Goal: Transaction & Acquisition: Purchase product/service

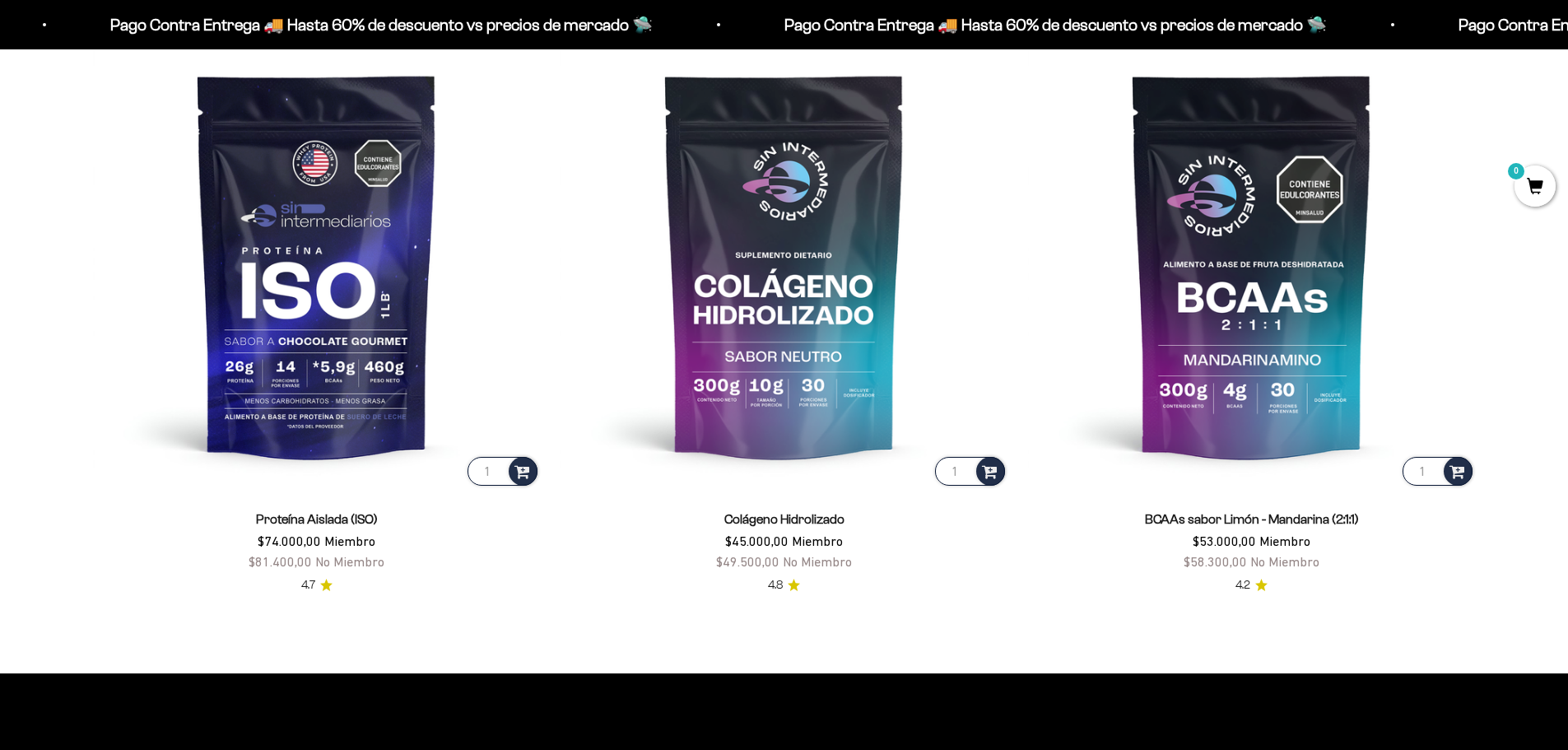
scroll to position [1482, 0]
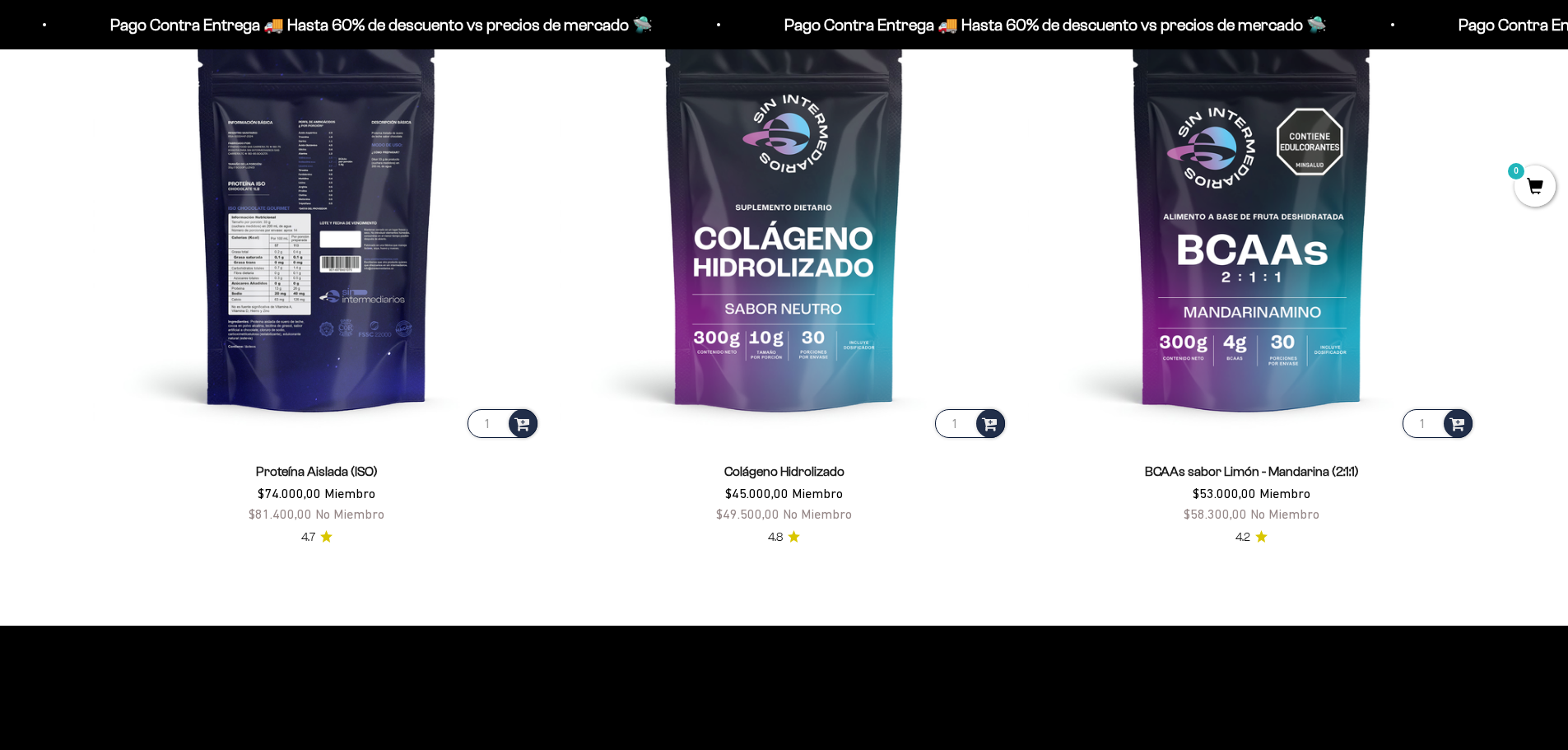
click at [251, 185] on img at bounding box center [316, 217] width 448 height 448
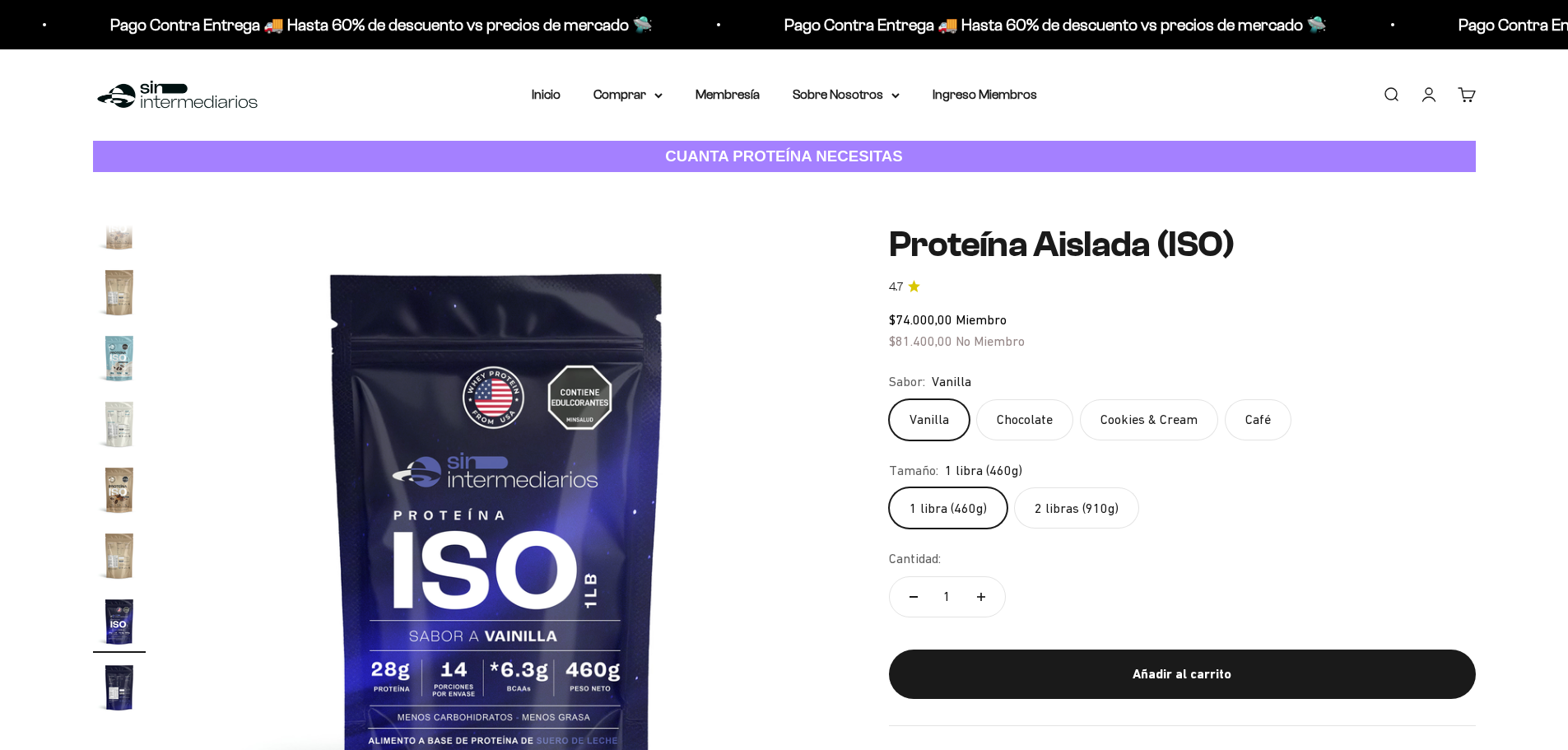
click at [1041, 414] on label "Chocolate" at bounding box center [1025, 419] width 97 height 41
click at [889, 399] on input "Chocolate" at bounding box center [888, 398] width 1 height 1
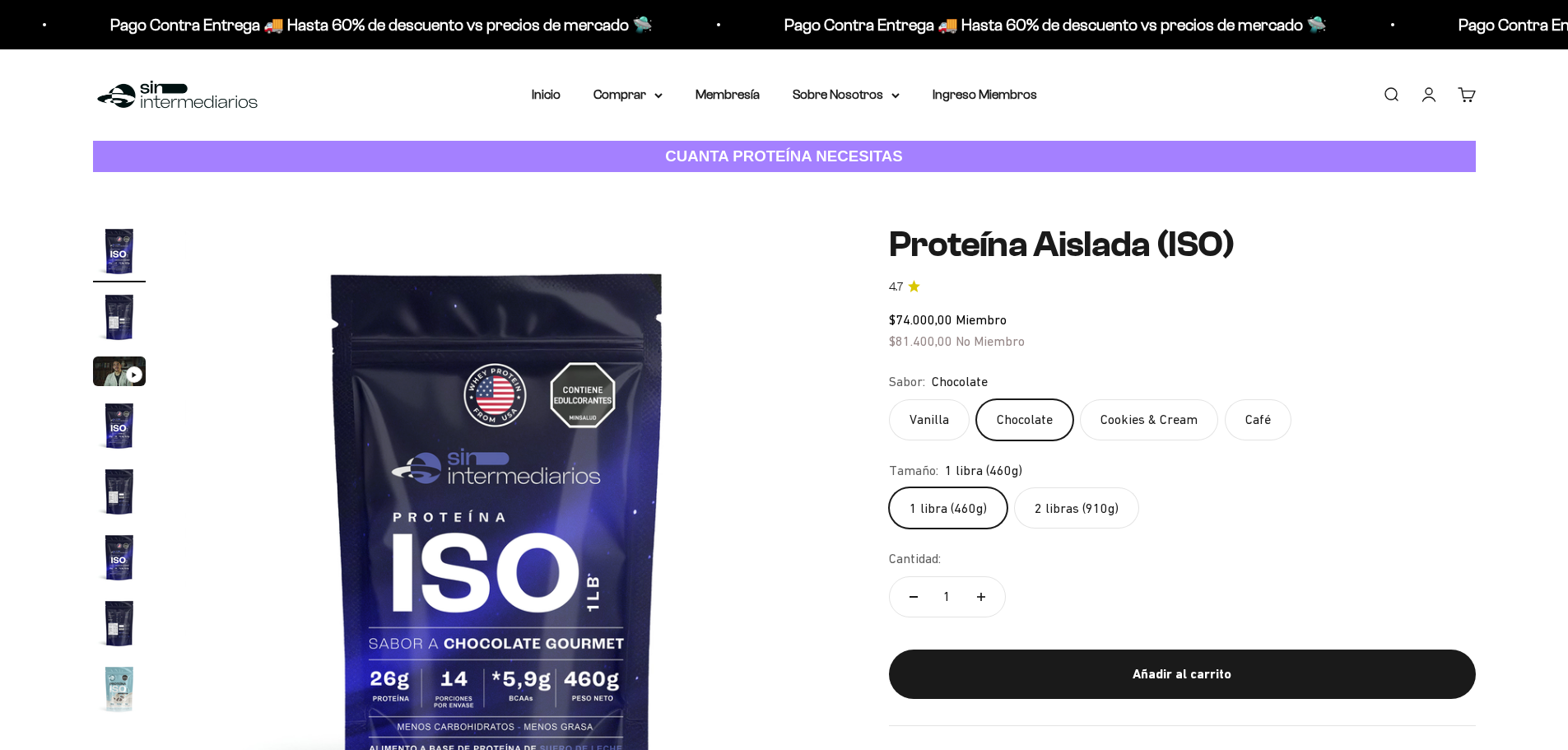
click at [1135, 414] on label "Cookies & Cream" at bounding box center [1149, 419] width 138 height 41
click at [889, 399] on input "Cookies & Cream" at bounding box center [888, 398] width 1 height 1
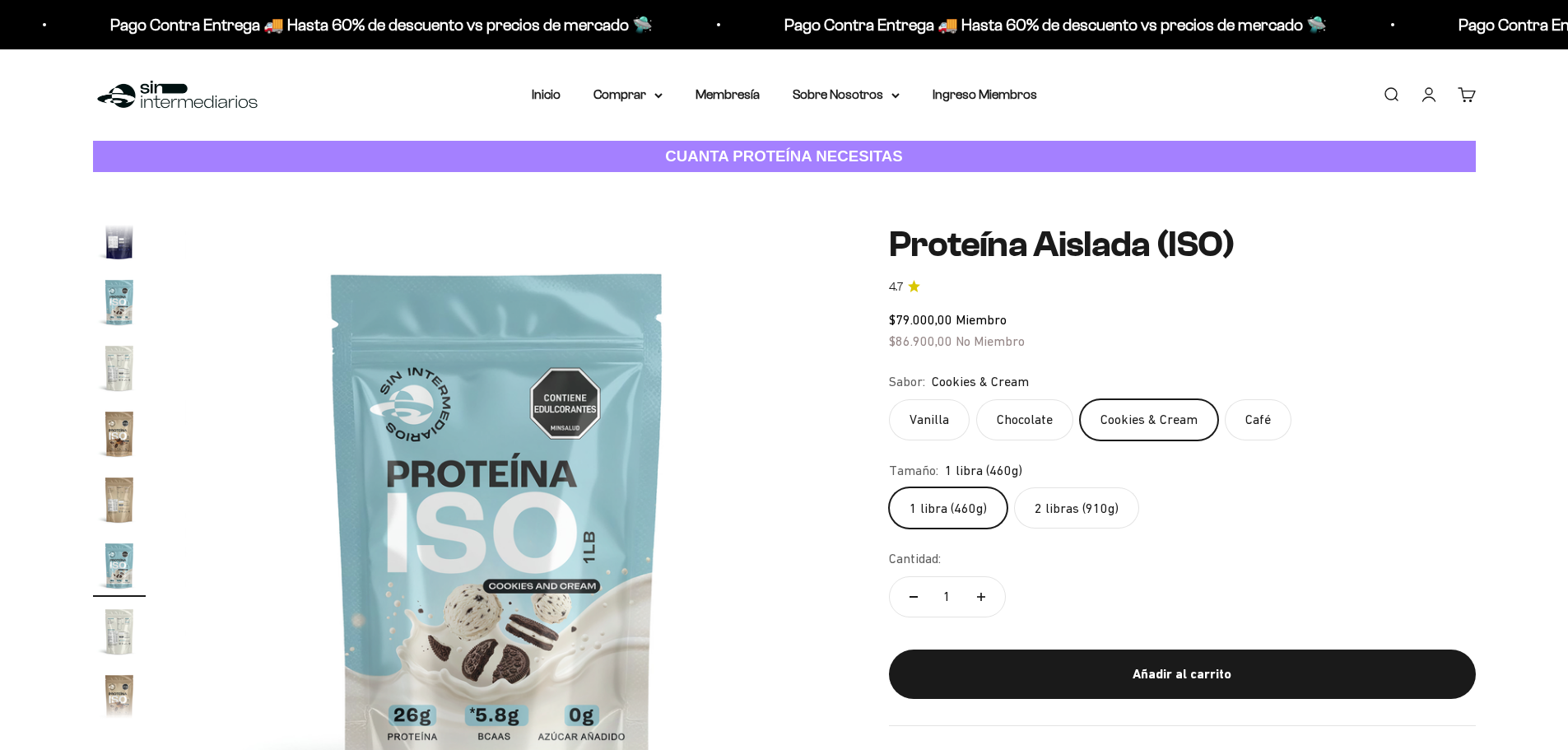
scroll to position [426, 0]
click at [1247, 411] on label "Café" at bounding box center [1258, 419] width 67 height 41
click at [889, 399] on input "Café" at bounding box center [888, 398] width 1 height 1
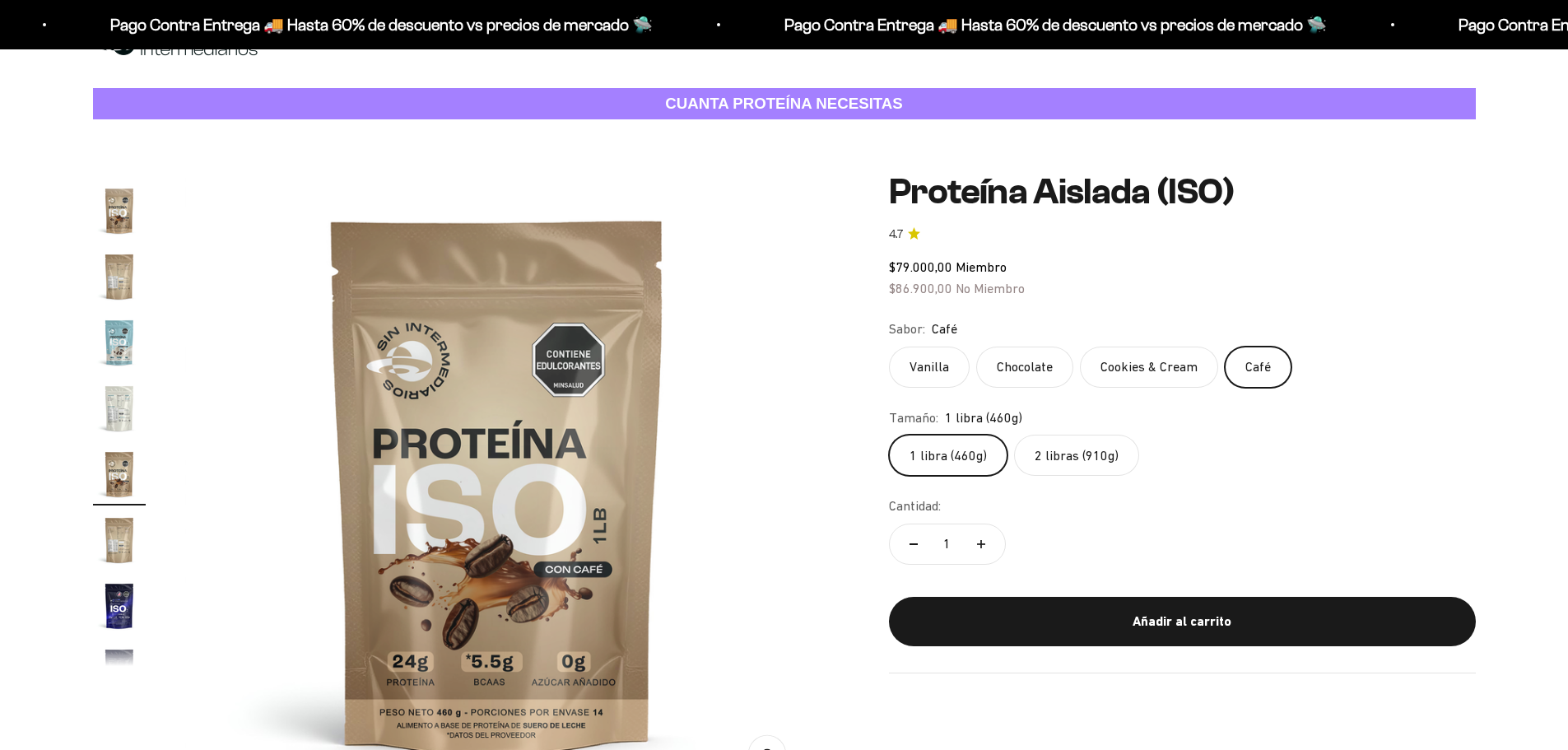
scroll to position [83, 0]
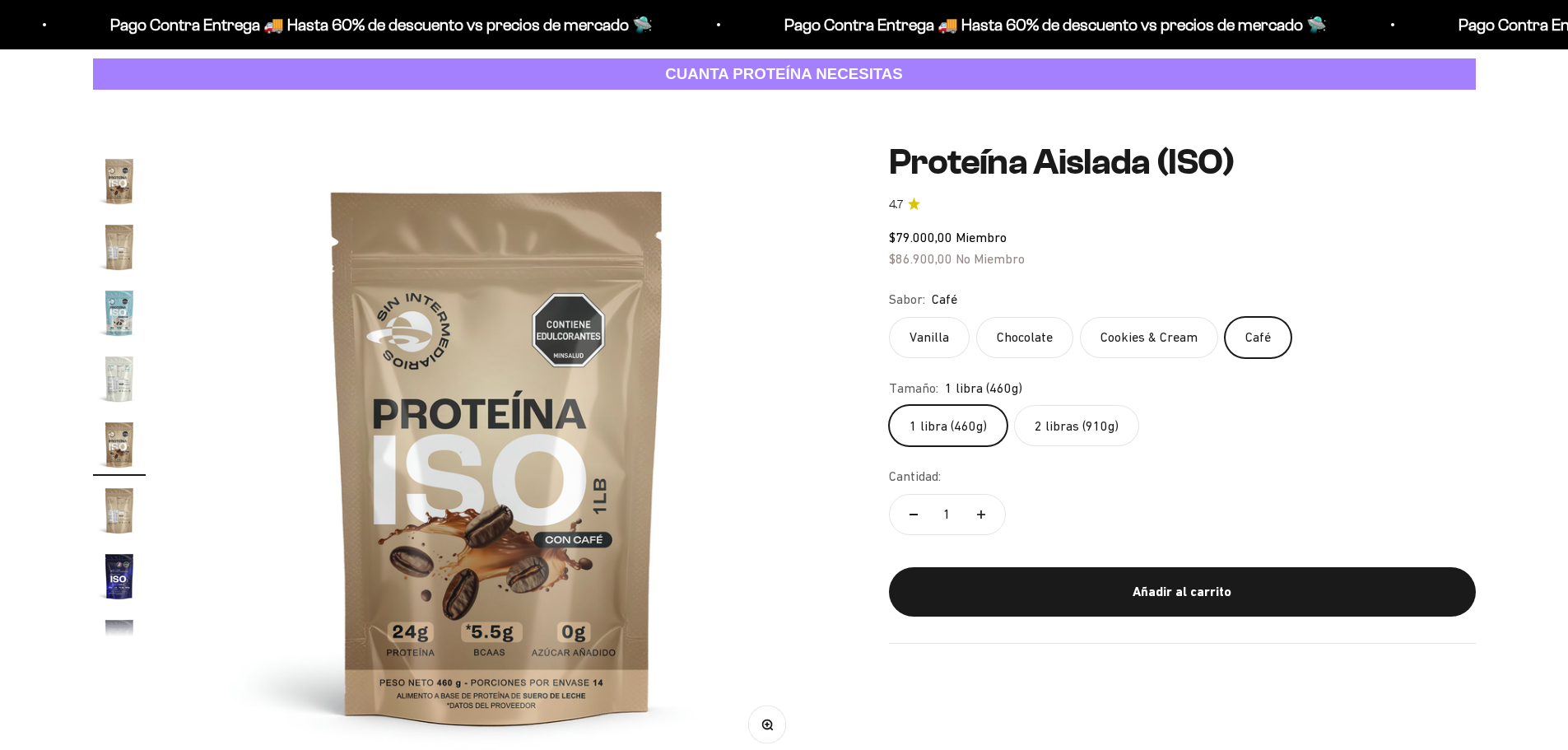
click at [909, 335] on label "Vanilla" at bounding box center [929, 337] width 81 height 41
click at [889, 317] on input "Vanilla" at bounding box center [888, 316] width 1 height 1
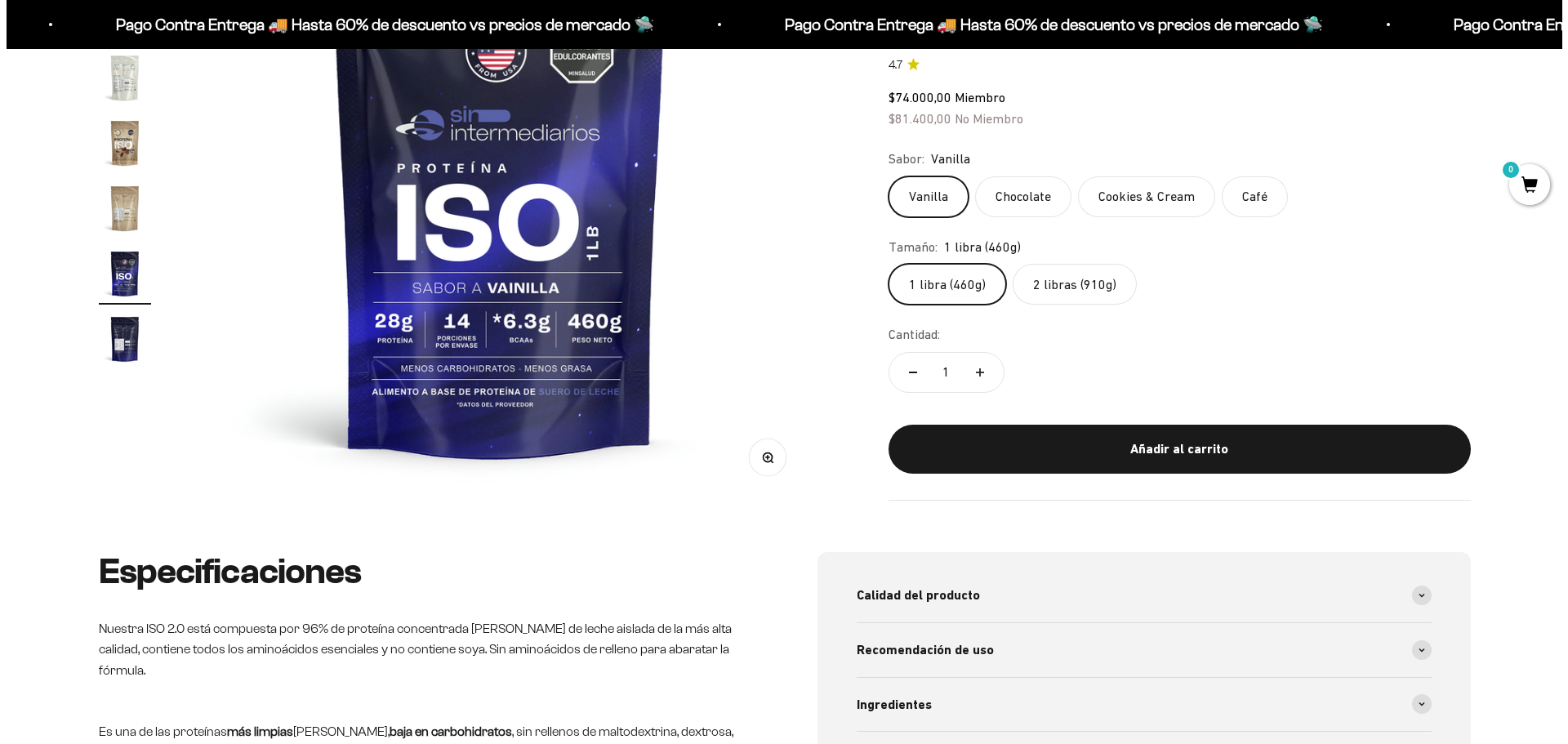
scroll to position [326, 0]
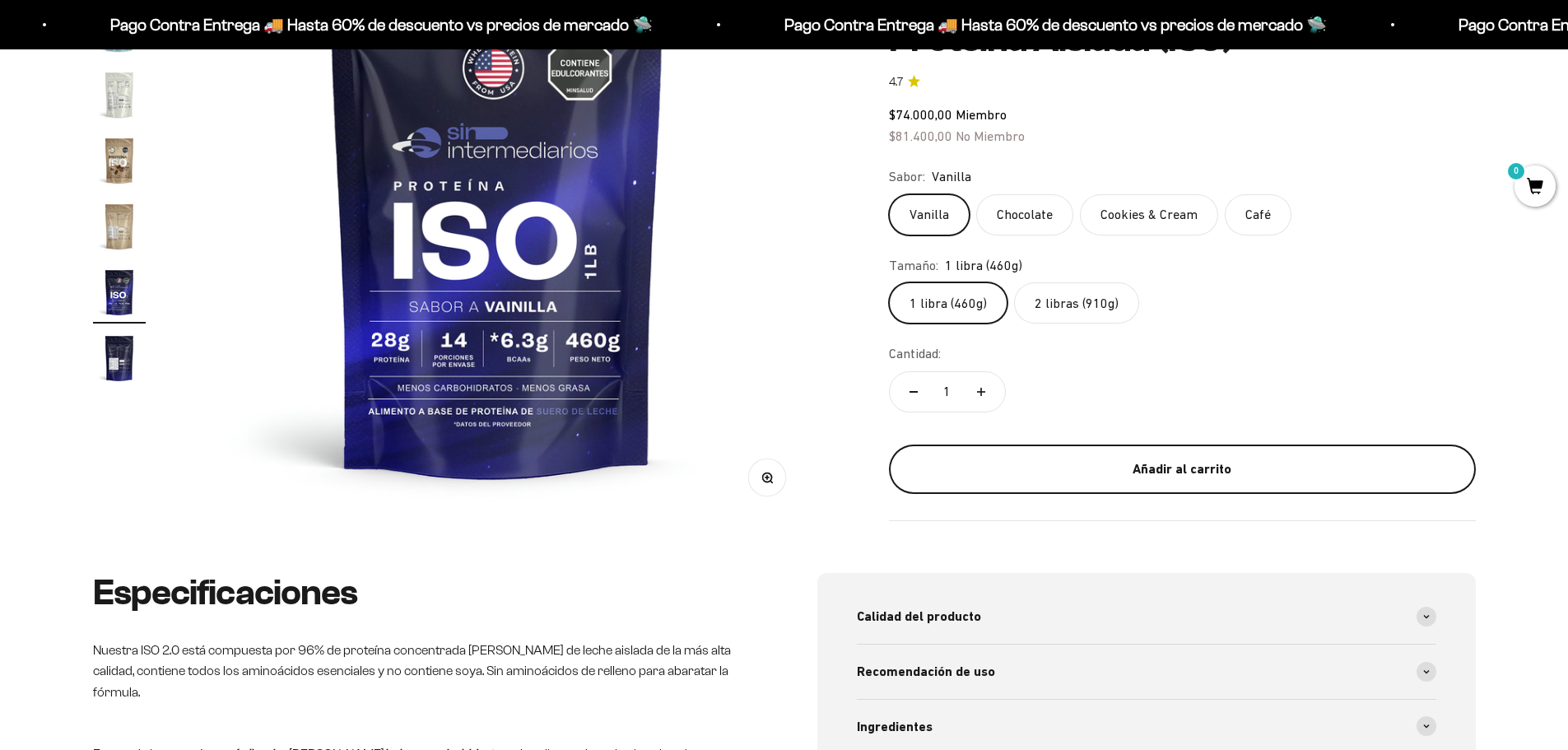
click at [1171, 467] on div "Añadir al carrito" at bounding box center [1182, 469] width 521 height 21
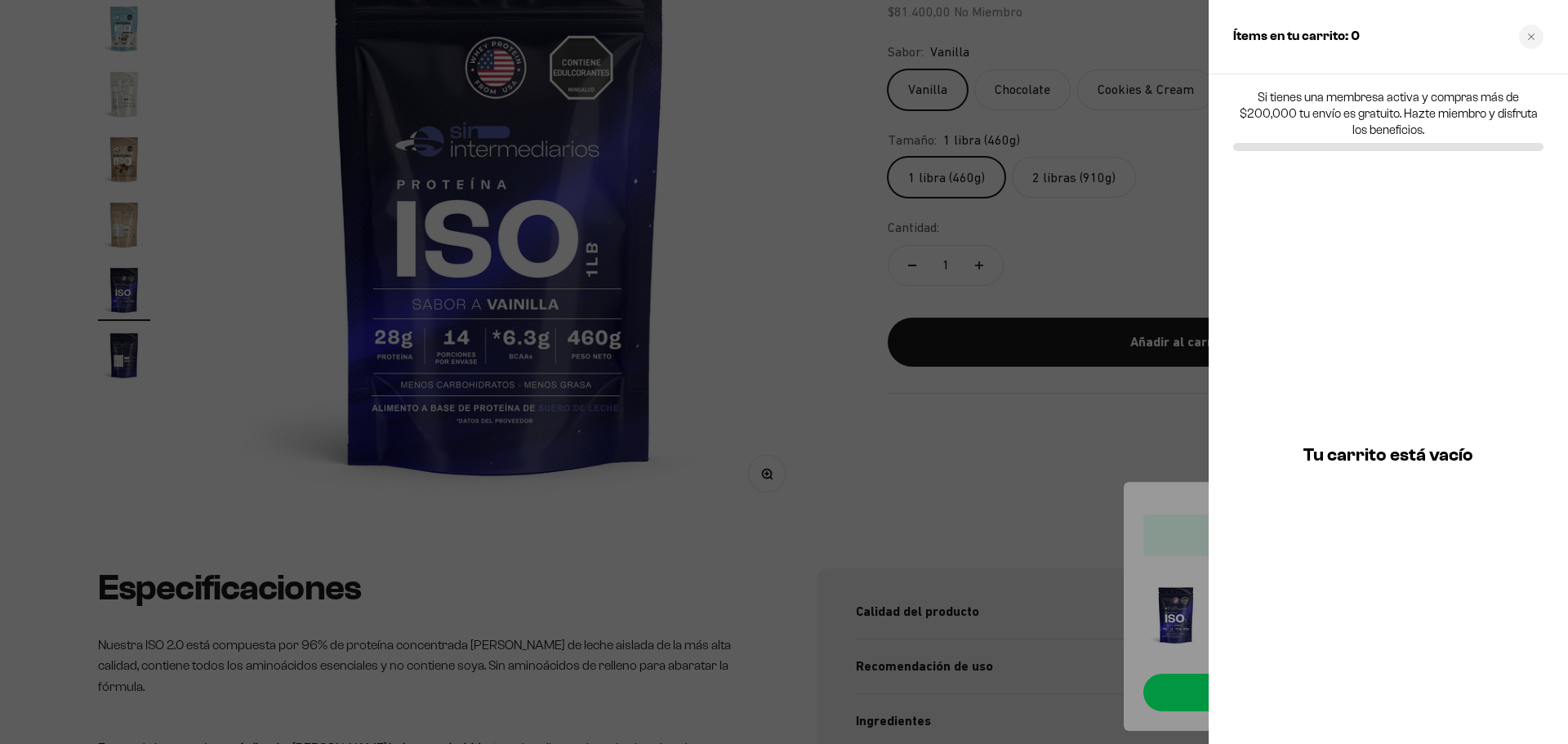
scroll to position [0, 0]
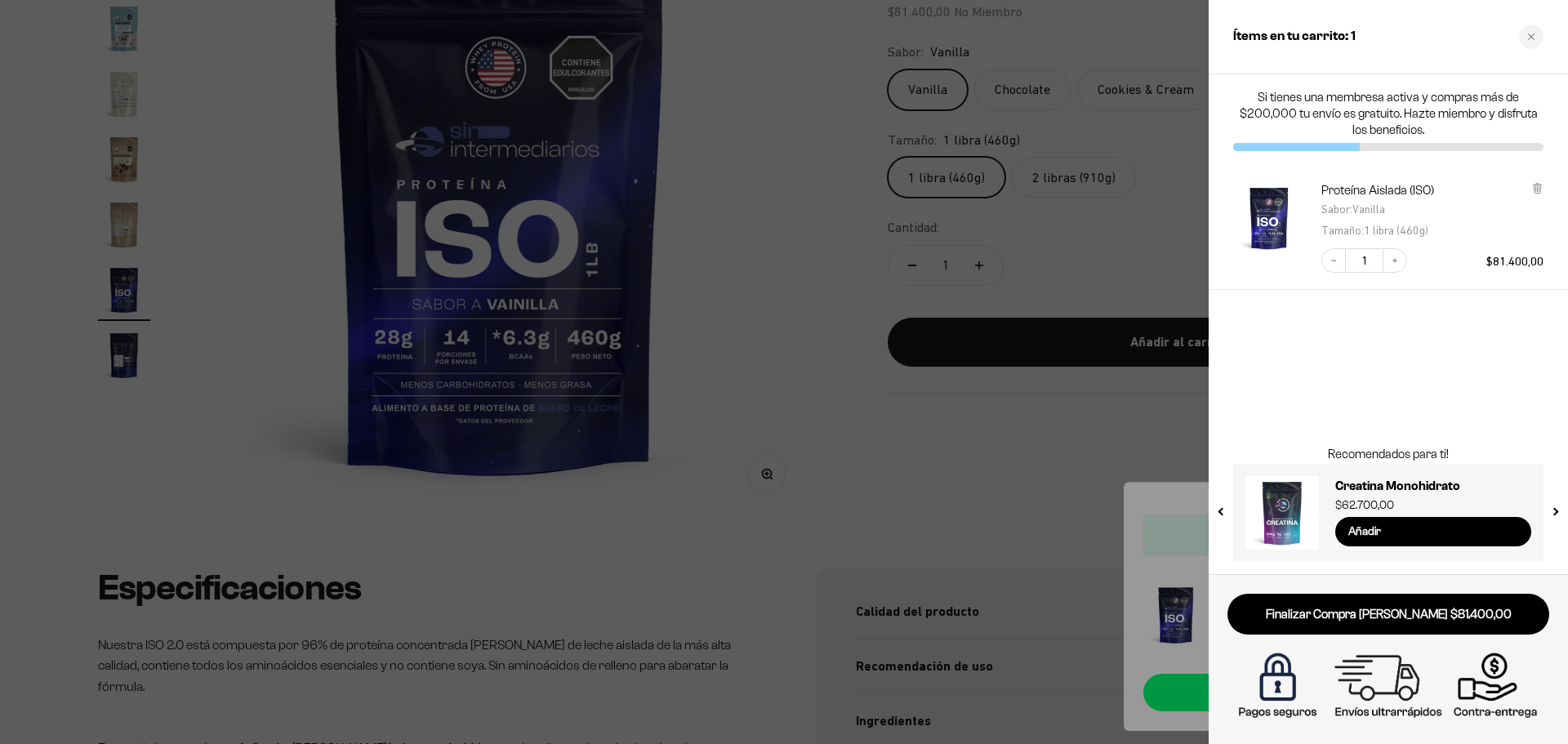
click at [1306, 504] on div at bounding box center [1282, 512] width 74 height 74
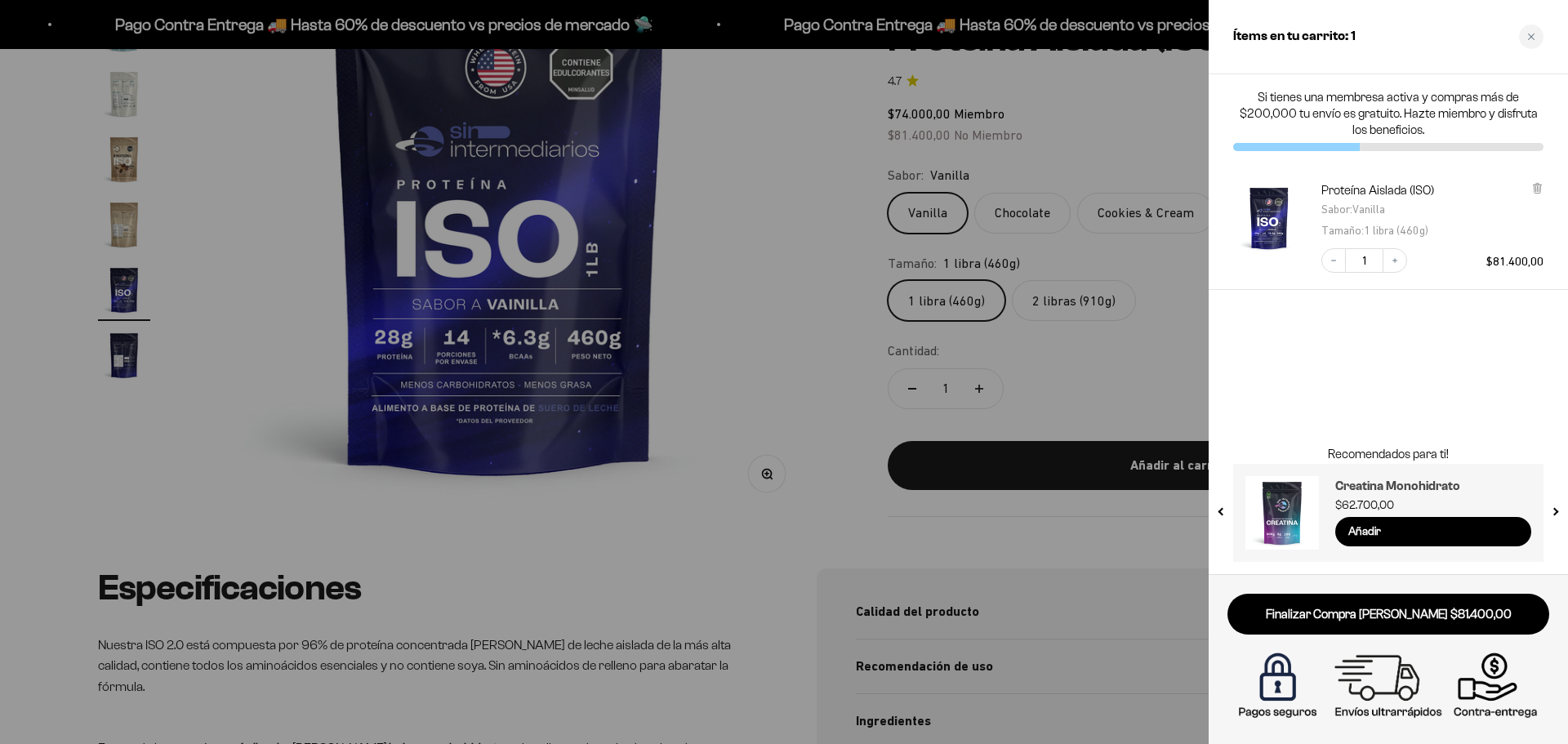
click at [1386, 486] on h3 "Creatina Monohidrato" at bounding box center [1432, 485] width 196 height 19
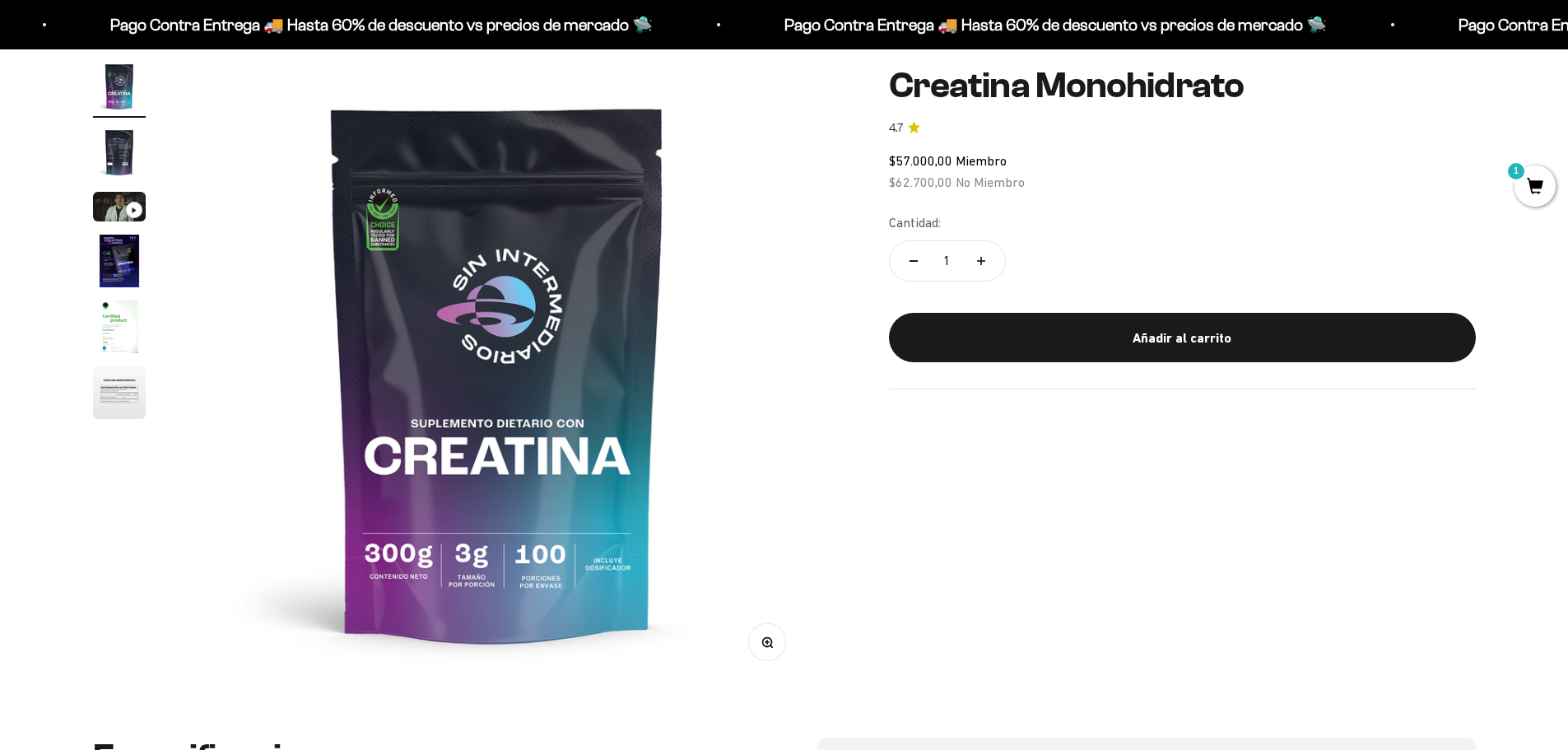
click at [110, 153] on img "Ir al artículo 2" at bounding box center [119, 152] width 52 height 52
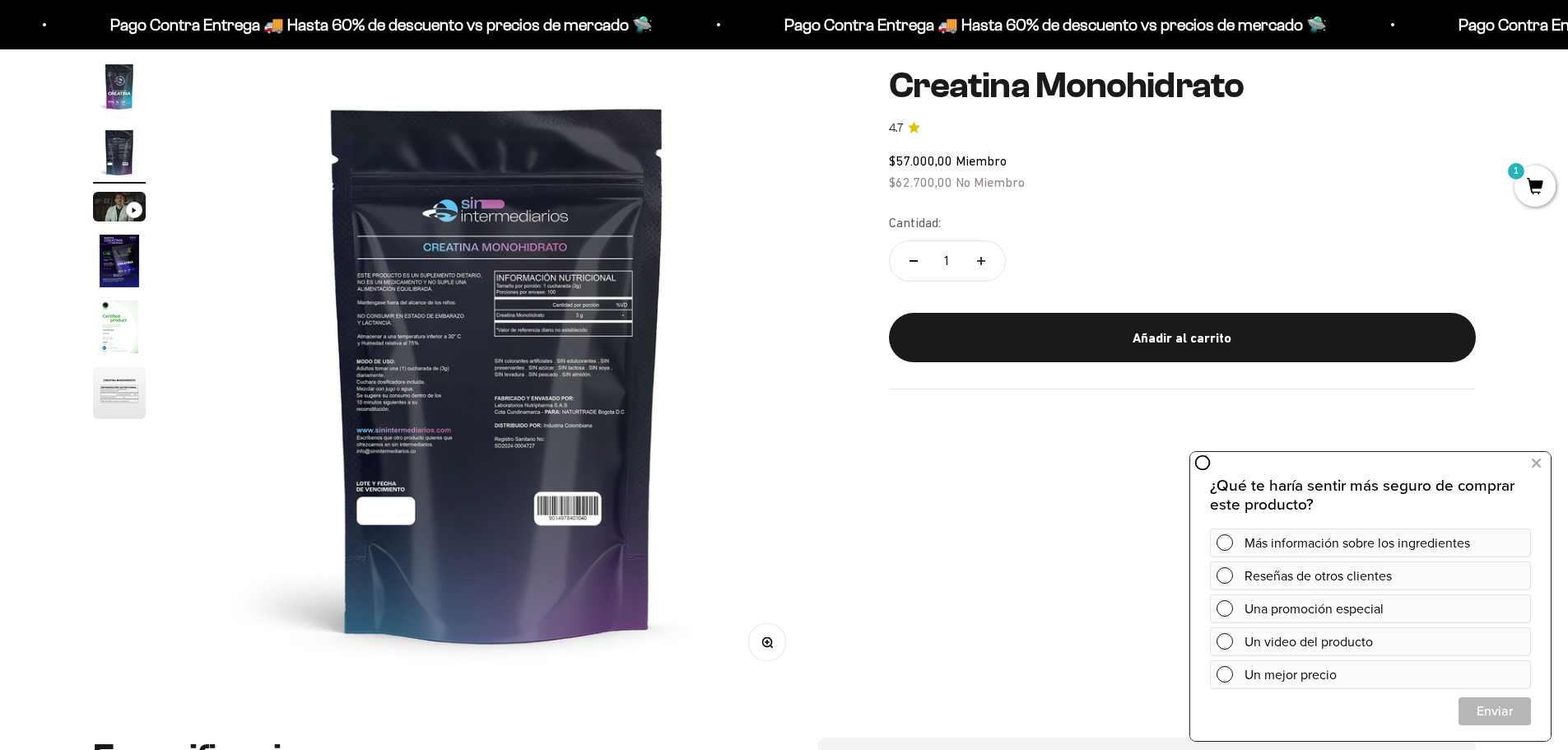
click at [125, 243] on img "Ir al artículo 4" at bounding box center [119, 260] width 52 height 52
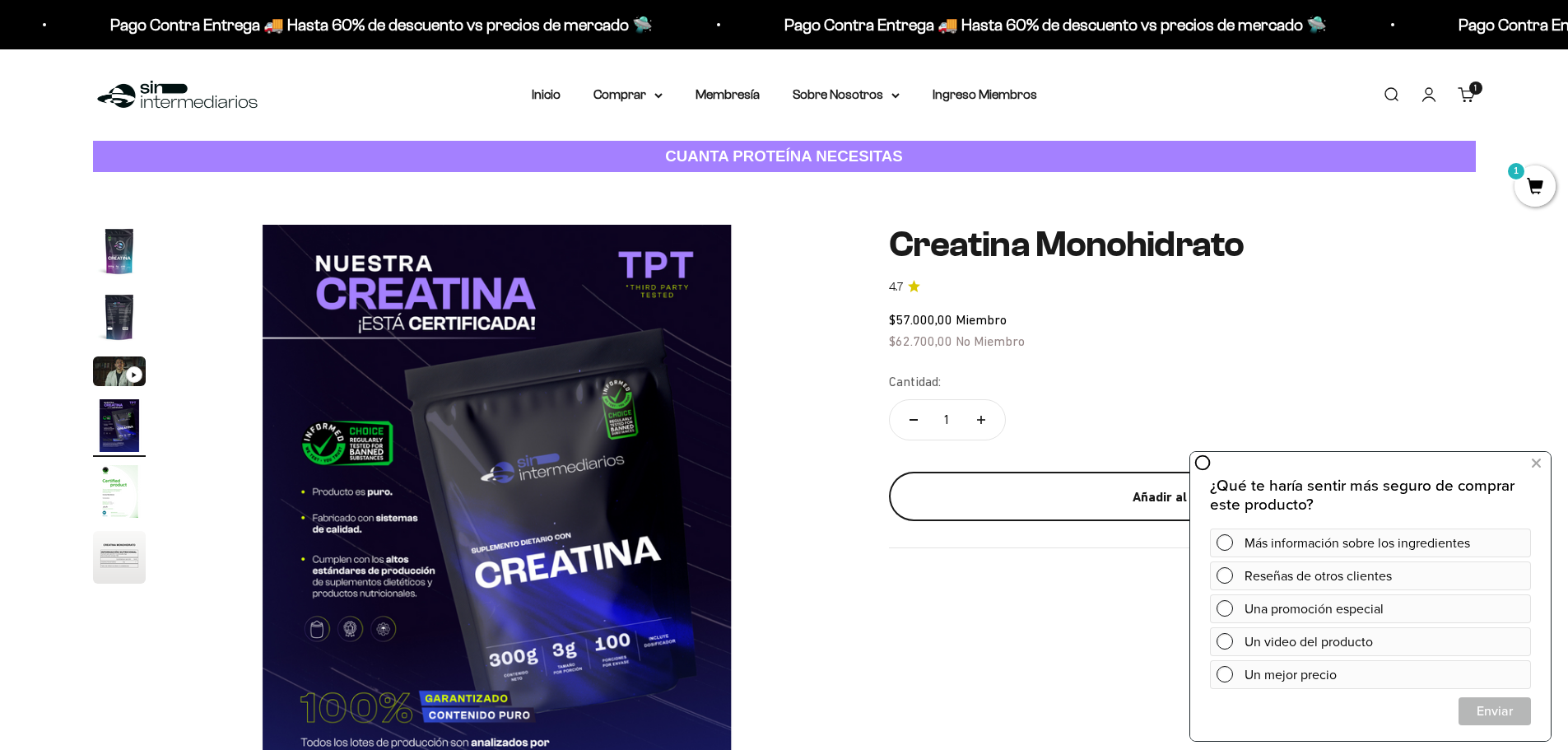
click at [1121, 492] on div "Añadir al carrito" at bounding box center [1182, 496] width 521 height 21
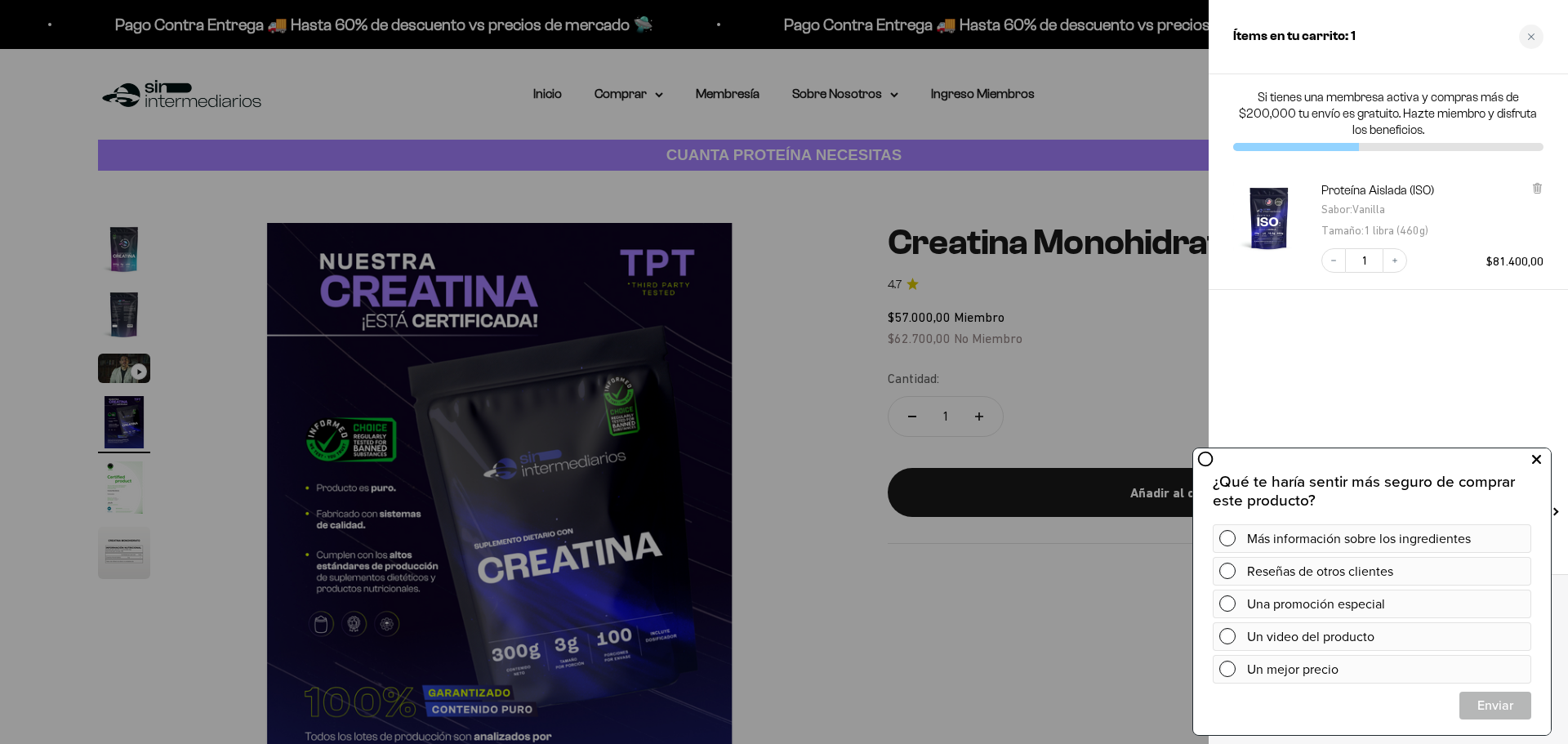
click at [1544, 453] on button at bounding box center [1536, 460] width 29 height 26
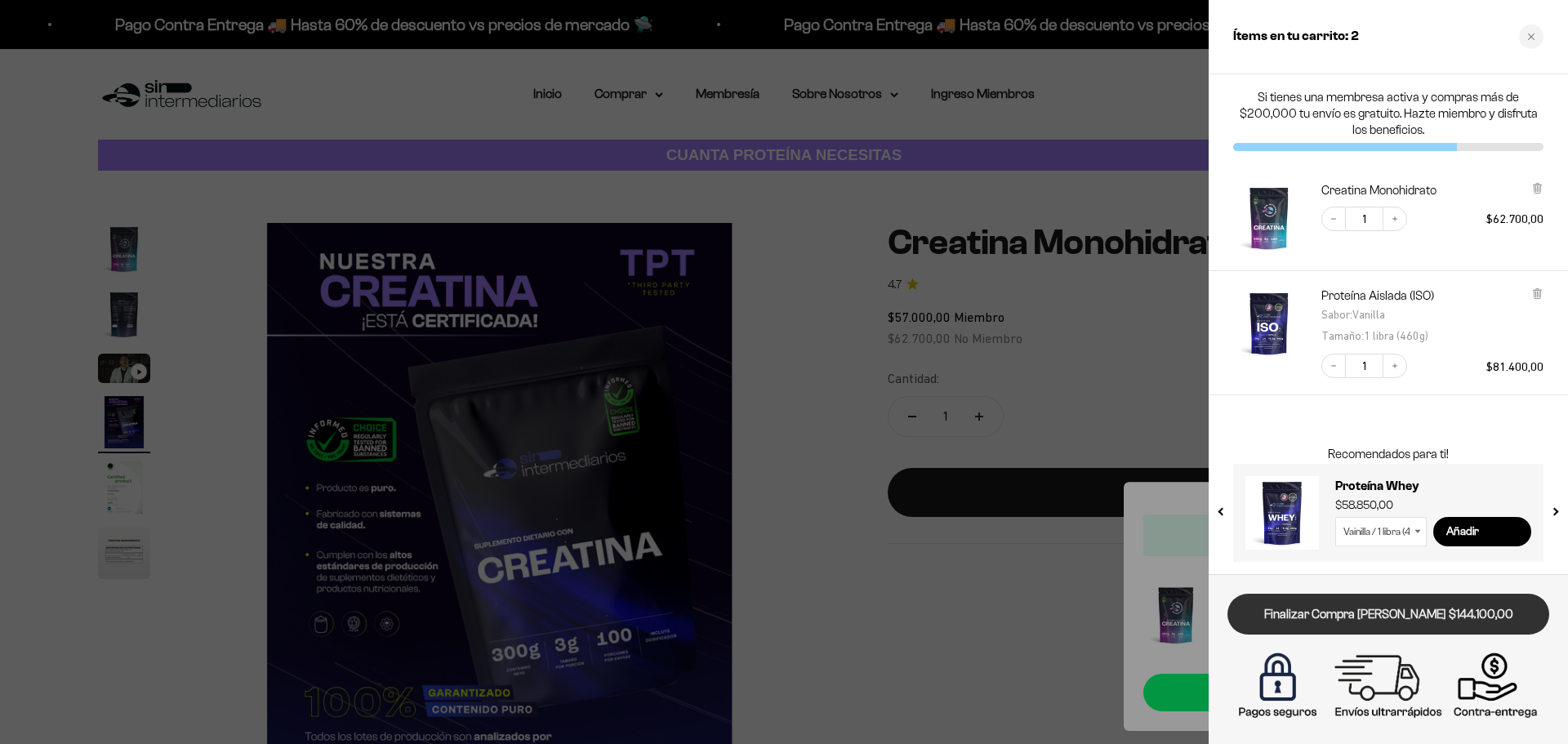
click at [1382, 617] on link "Finalizar Compra [PERSON_NAME] $144.100,00" at bounding box center [1387, 615] width 322 height 42
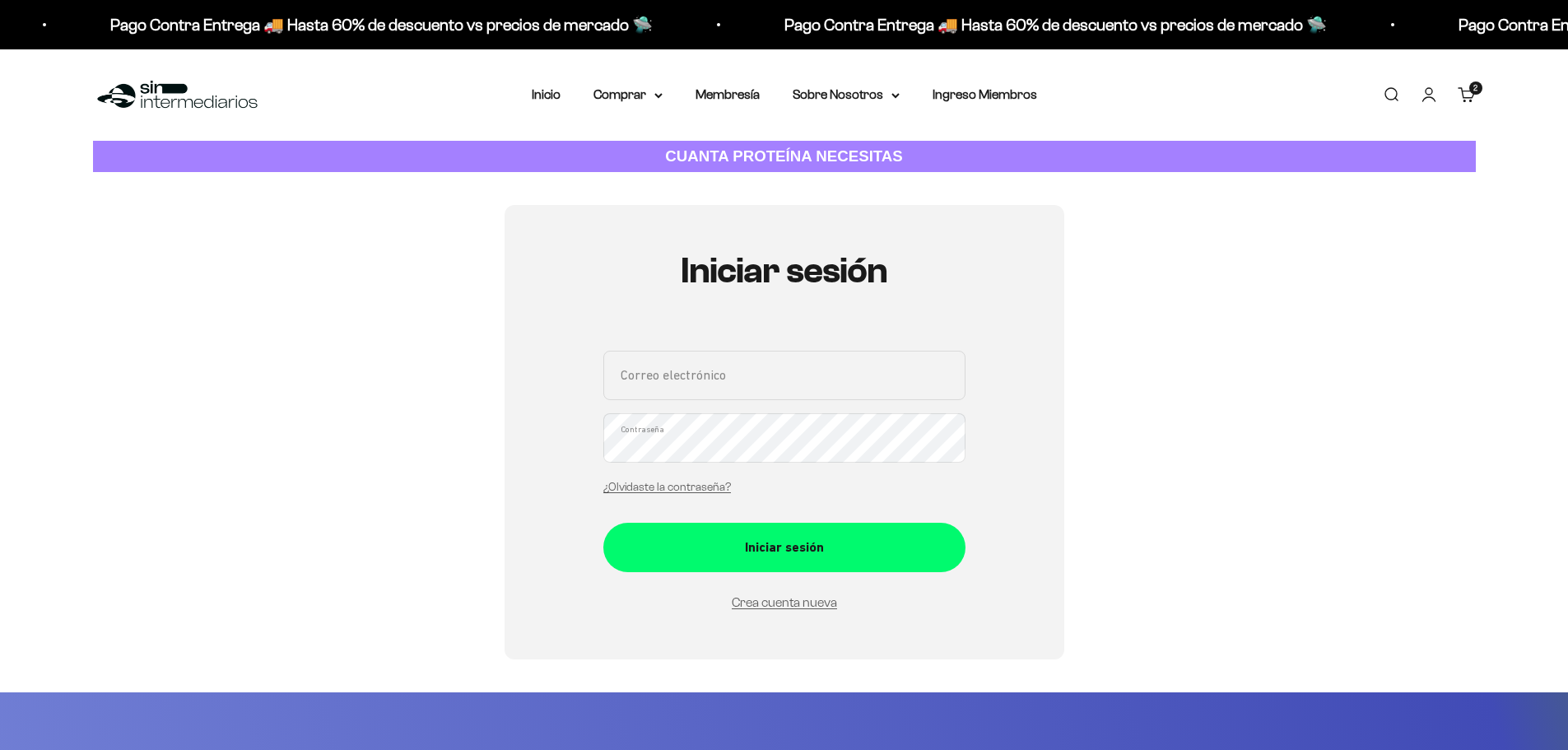
click at [778, 504] on div "Correo electrónico Contraseña ¿Olvidaste la contraseña?" at bounding box center [784, 427] width 362 height 153
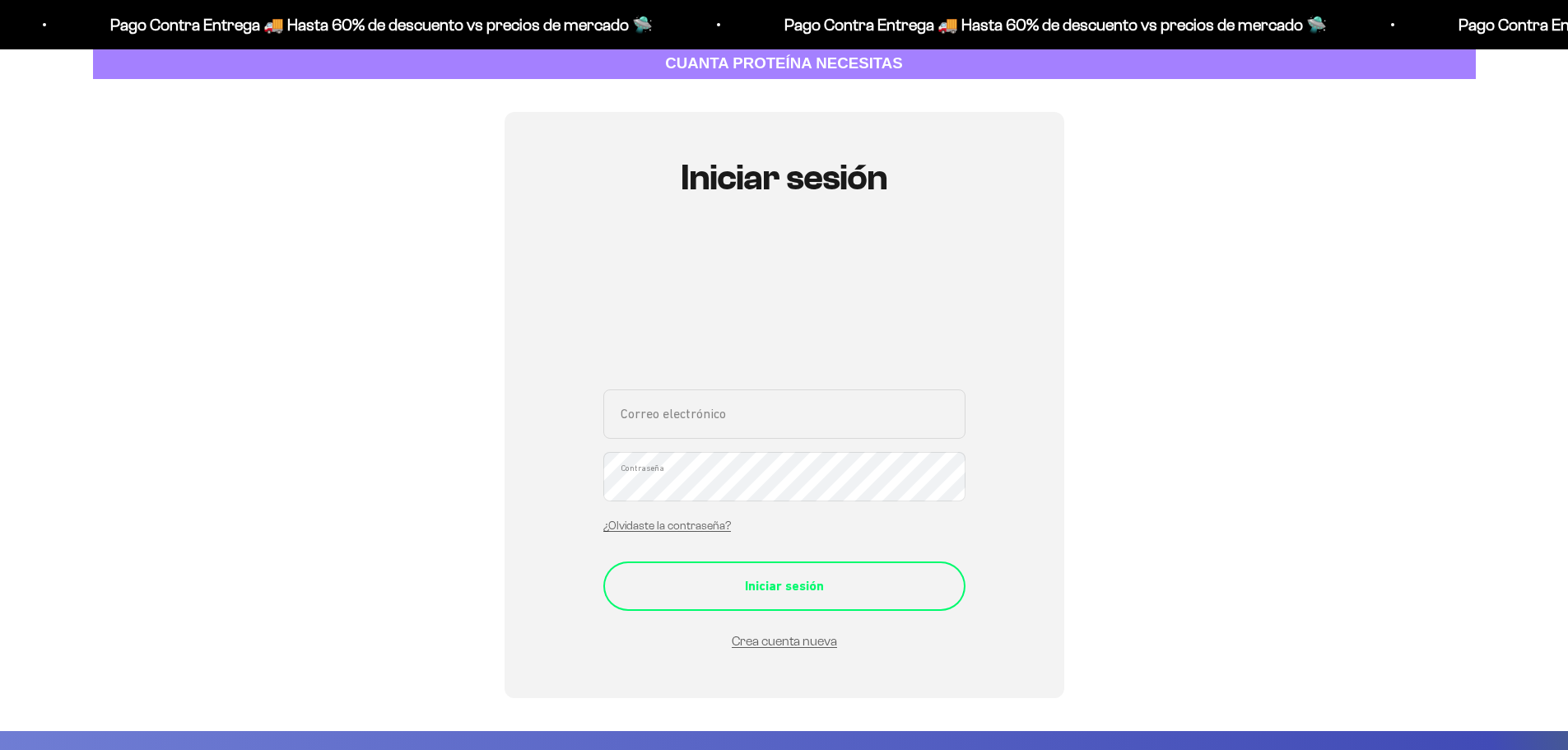
scroll to position [247, 0]
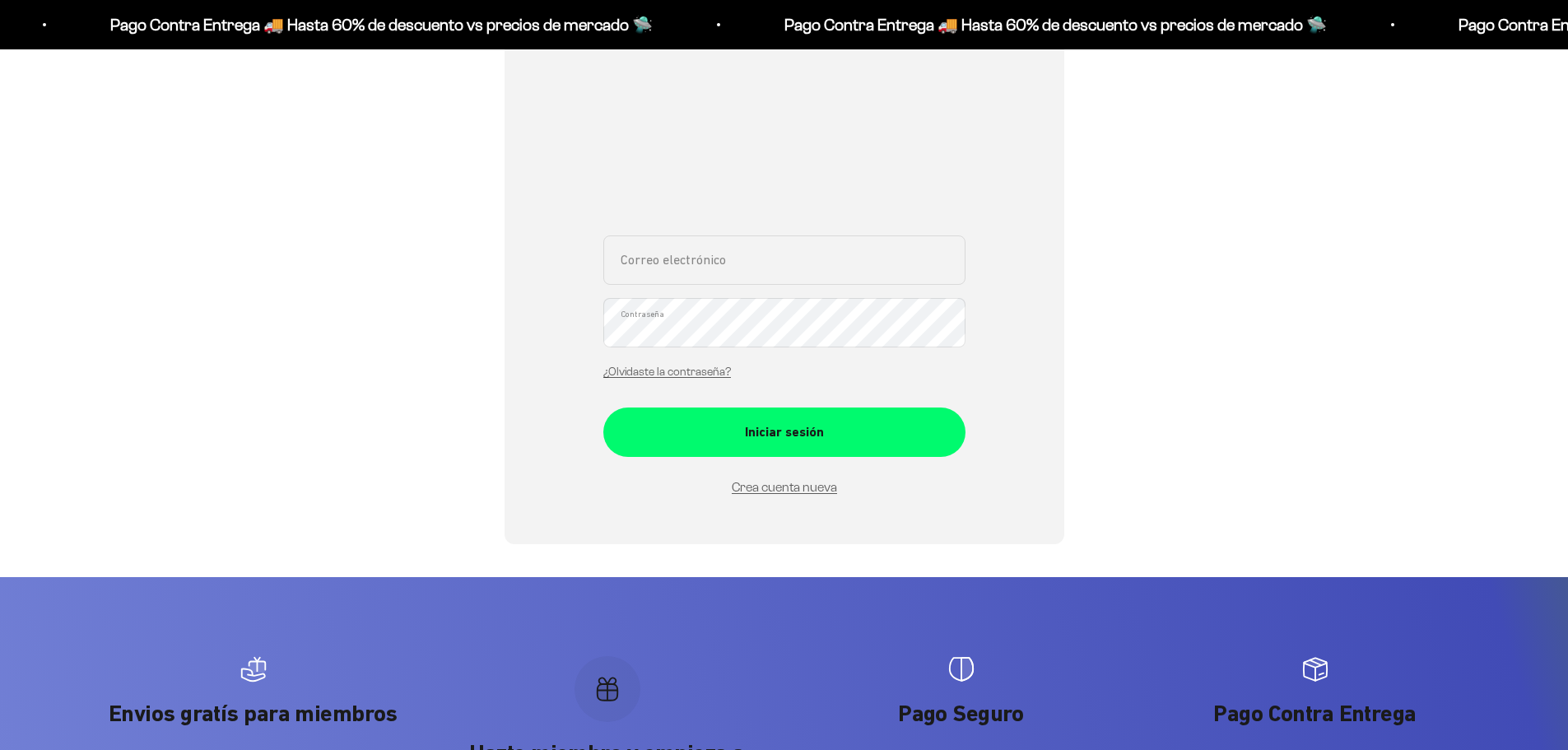
click at [798, 494] on div "Crea cuenta nueva" at bounding box center [784, 487] width 362 height 21
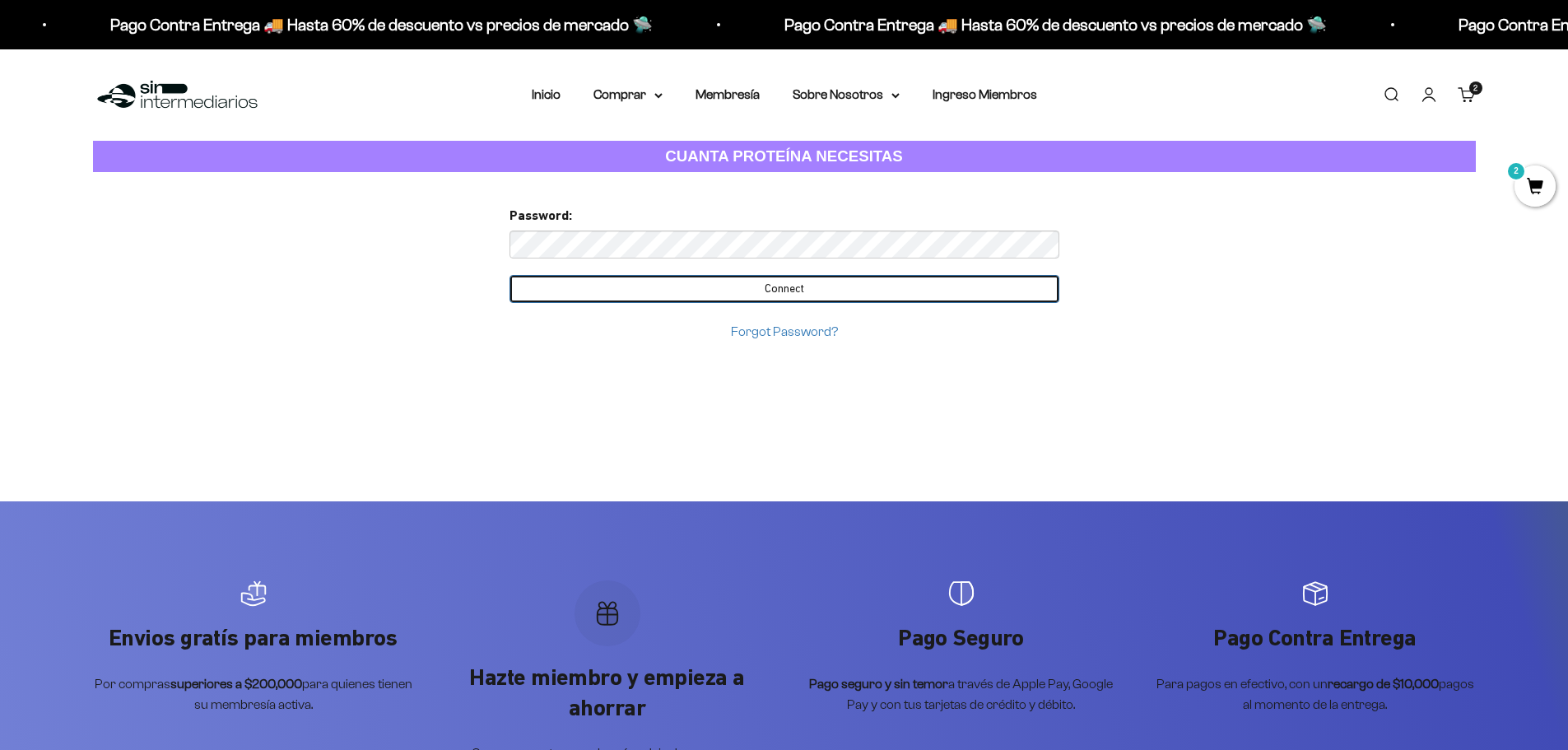
click at [915, 290] on input "Connect" at bounding box center [784, 289] width 550 height 28
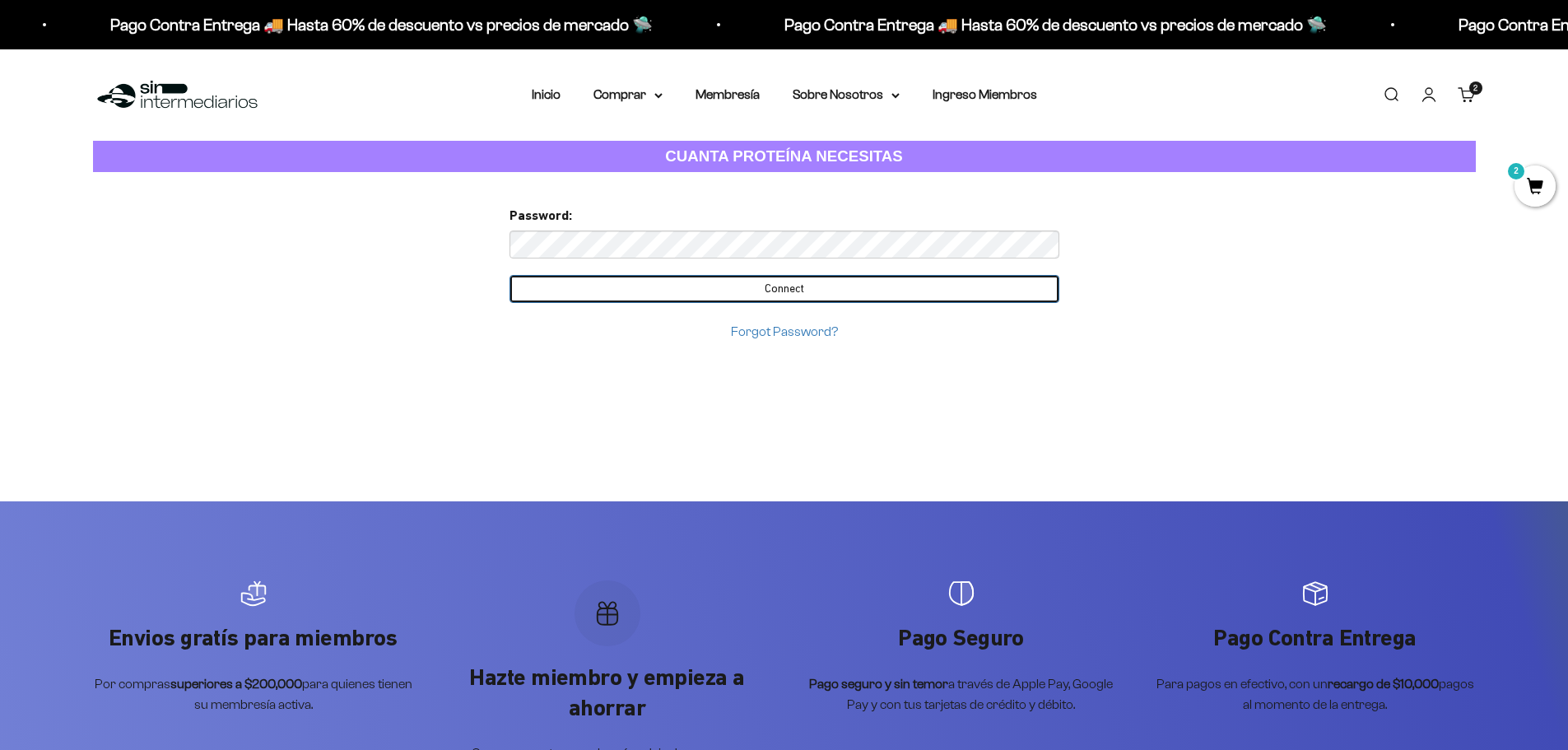
click at [731, 288] on input "Connect" at bounding box center [784, 289] width 550 height 28
click at [797, 296] on input "Connect" at bounding box center [784, 289] width 550 height 28
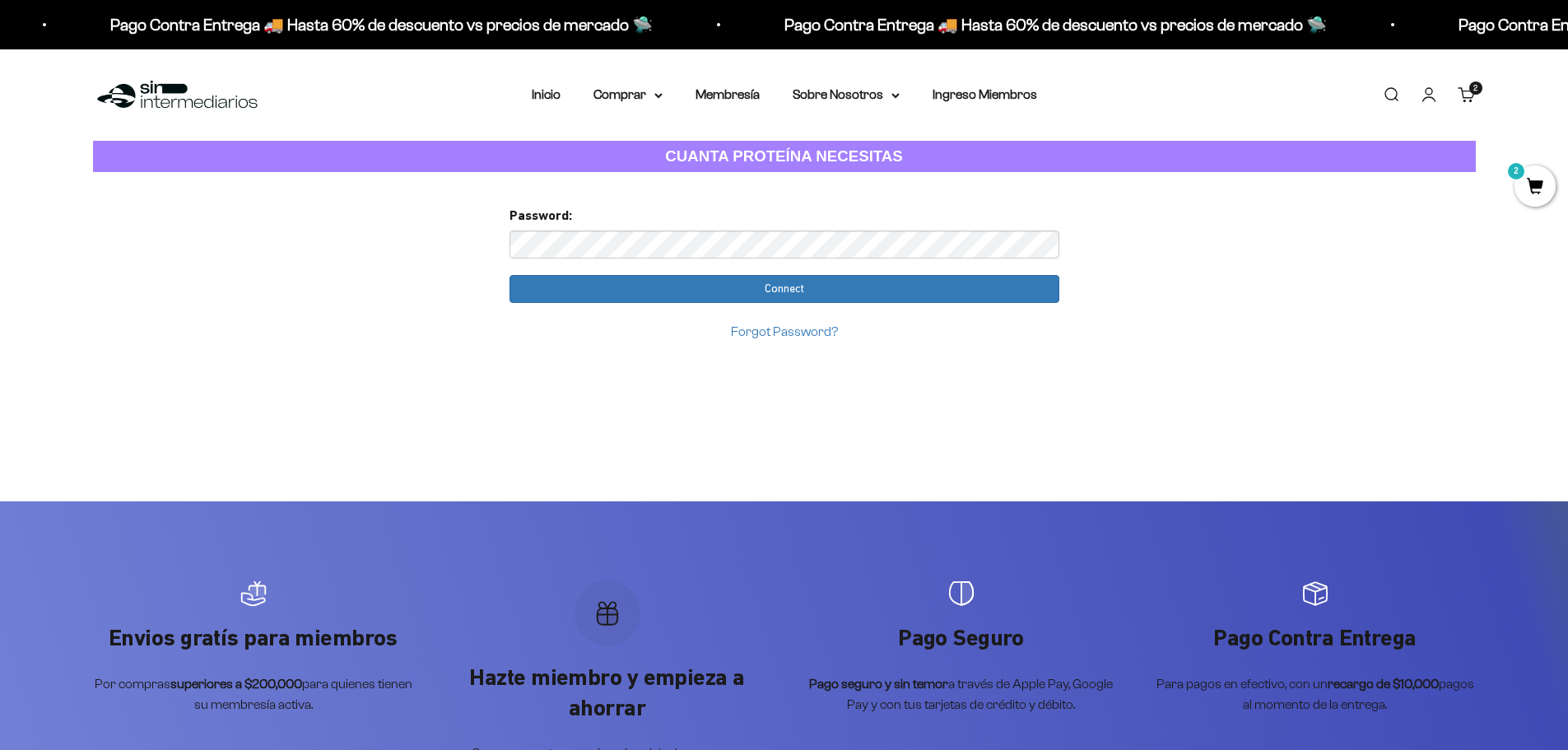
click at [1470, 87] on cart-count "2 artículos 2" at bounding box center [1476, 88] width 13 height 13
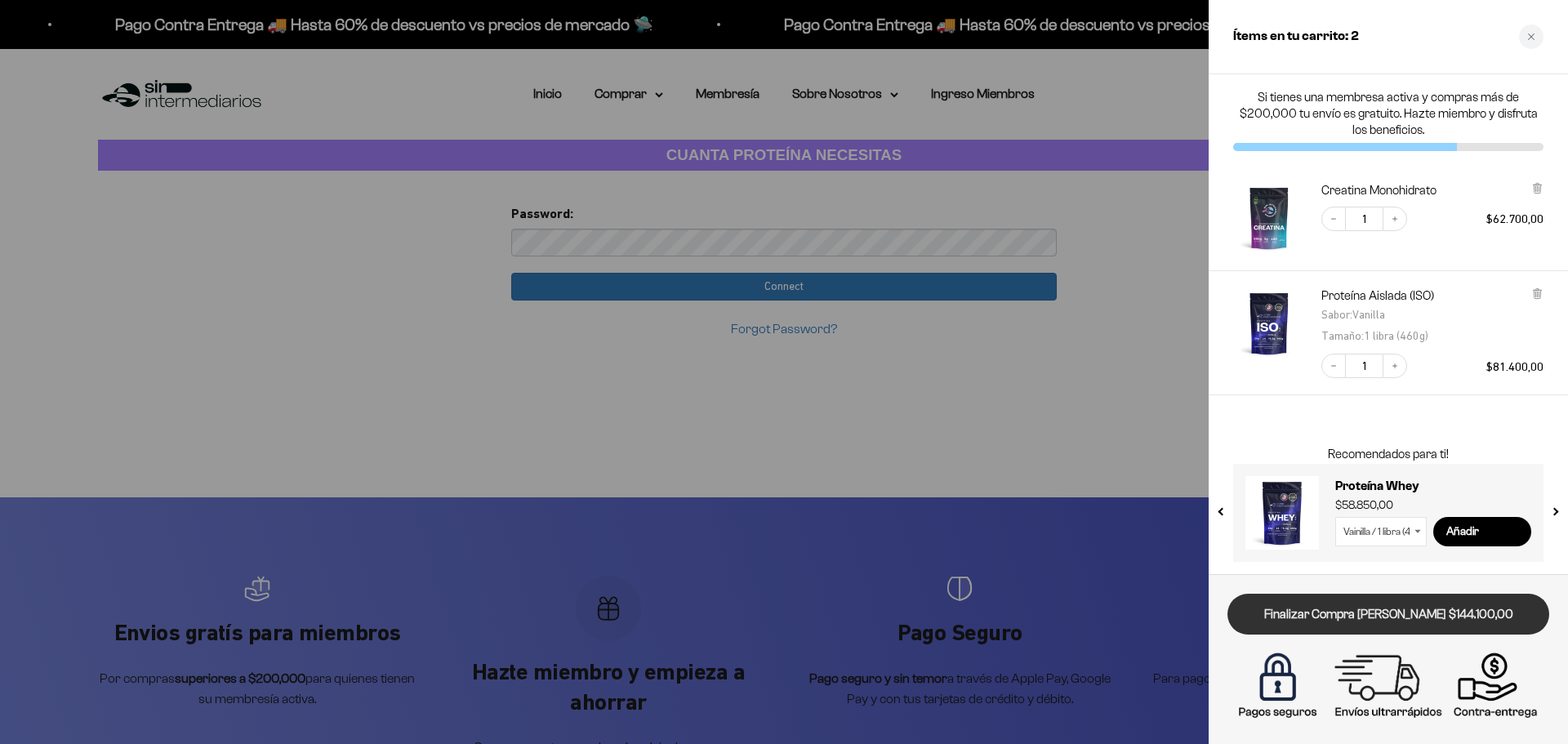
click at [1367, 617] on link "Finalizar Compra [PERSON_NAME] $144.100,00" at bounding box center [1387, 615] width 322 height 42
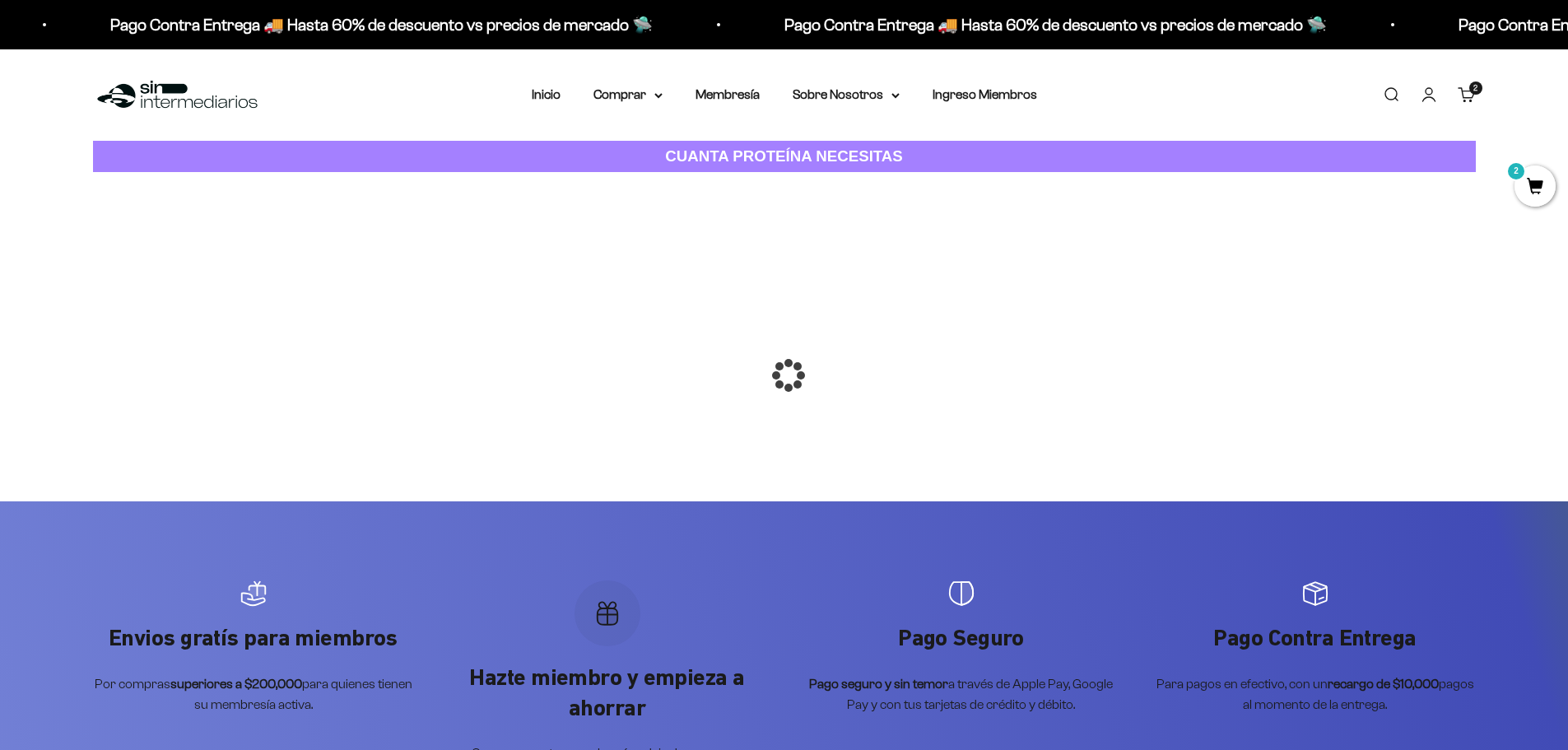
click at [785, 375] on div at bounding box center [785, 375] width 0 height 0
click at [1381, 94] on body "Ir al contenido Pago Contra Entrega 🚚 Hasta 60% de descuento vs precios [PERSON…" at bounding box center [784, 732] width 1568 height 1464
click at [1386, 95] on link "Buscar" at bounding box center [1392, 95] width 18 height 18
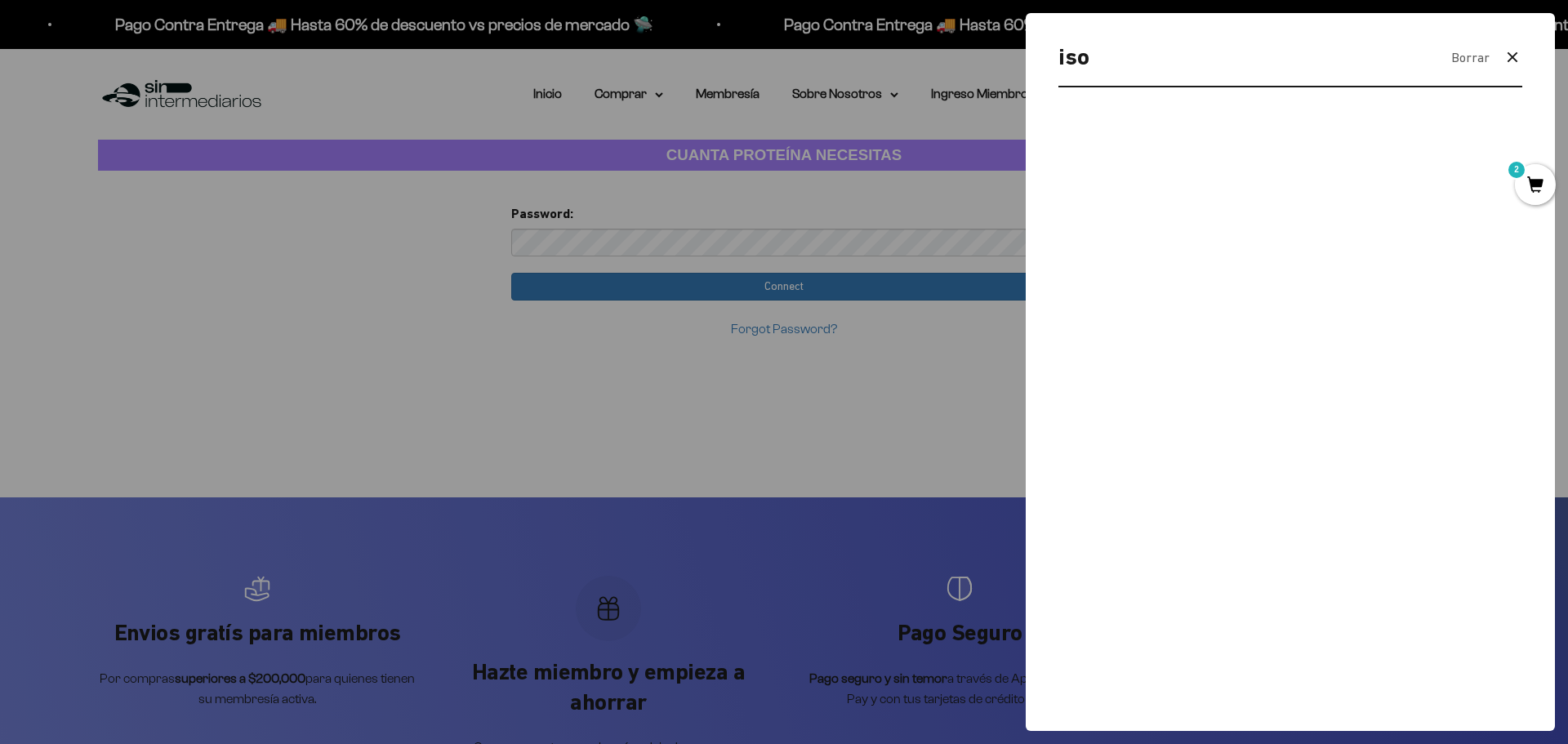
type input "iso"
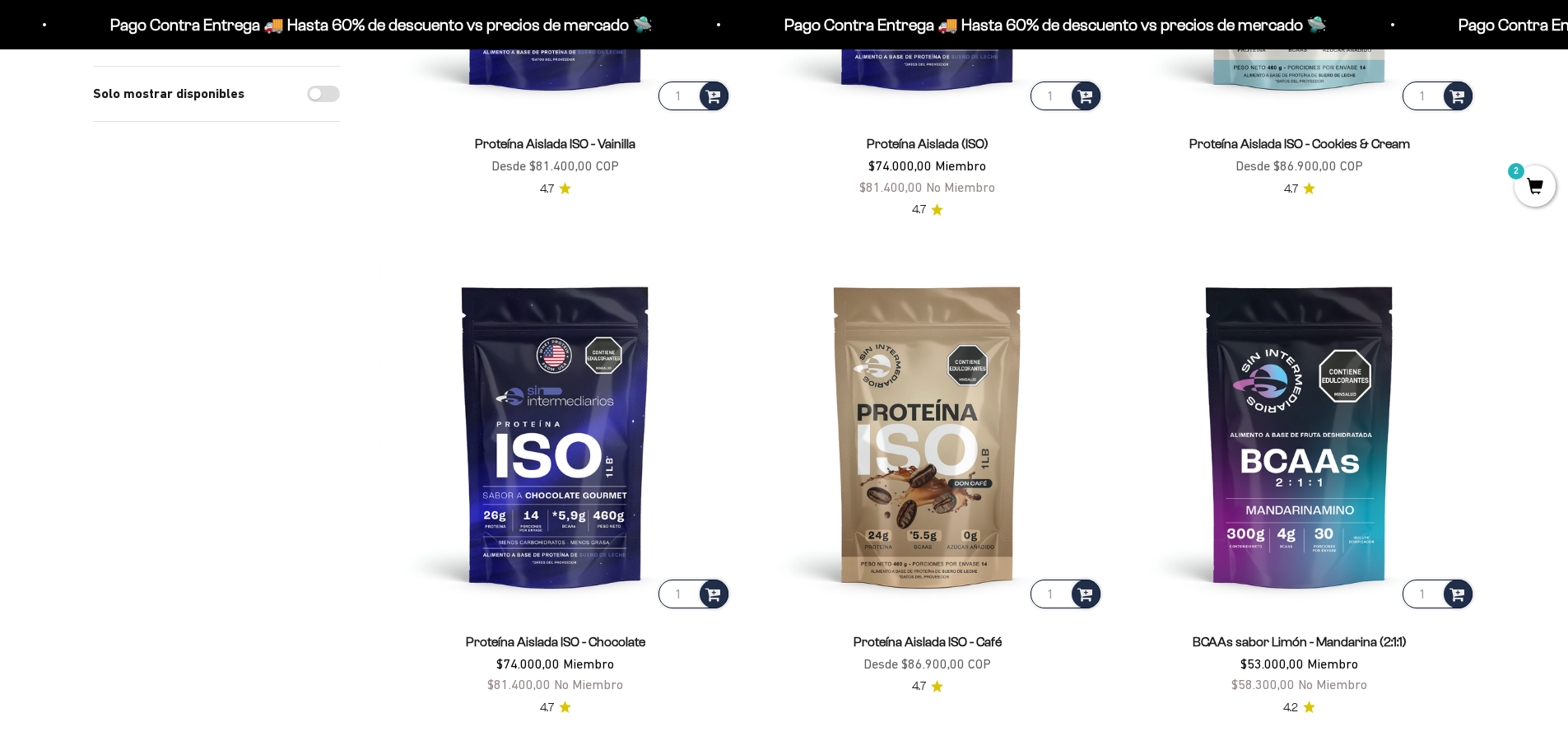
scroll to position [576, 0]
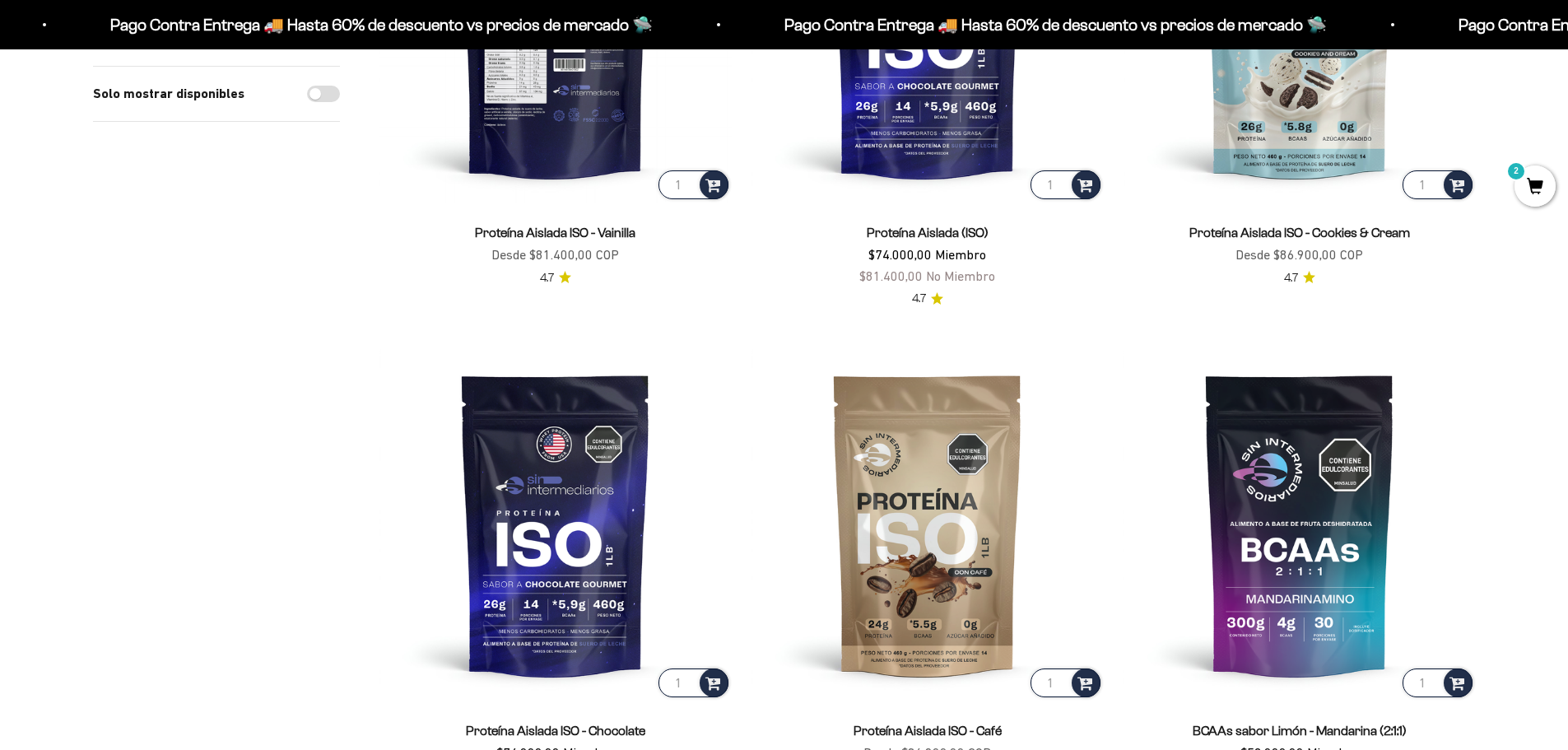
click at [548, 131] on img at bounding box center [555, 26] width 352 height 352
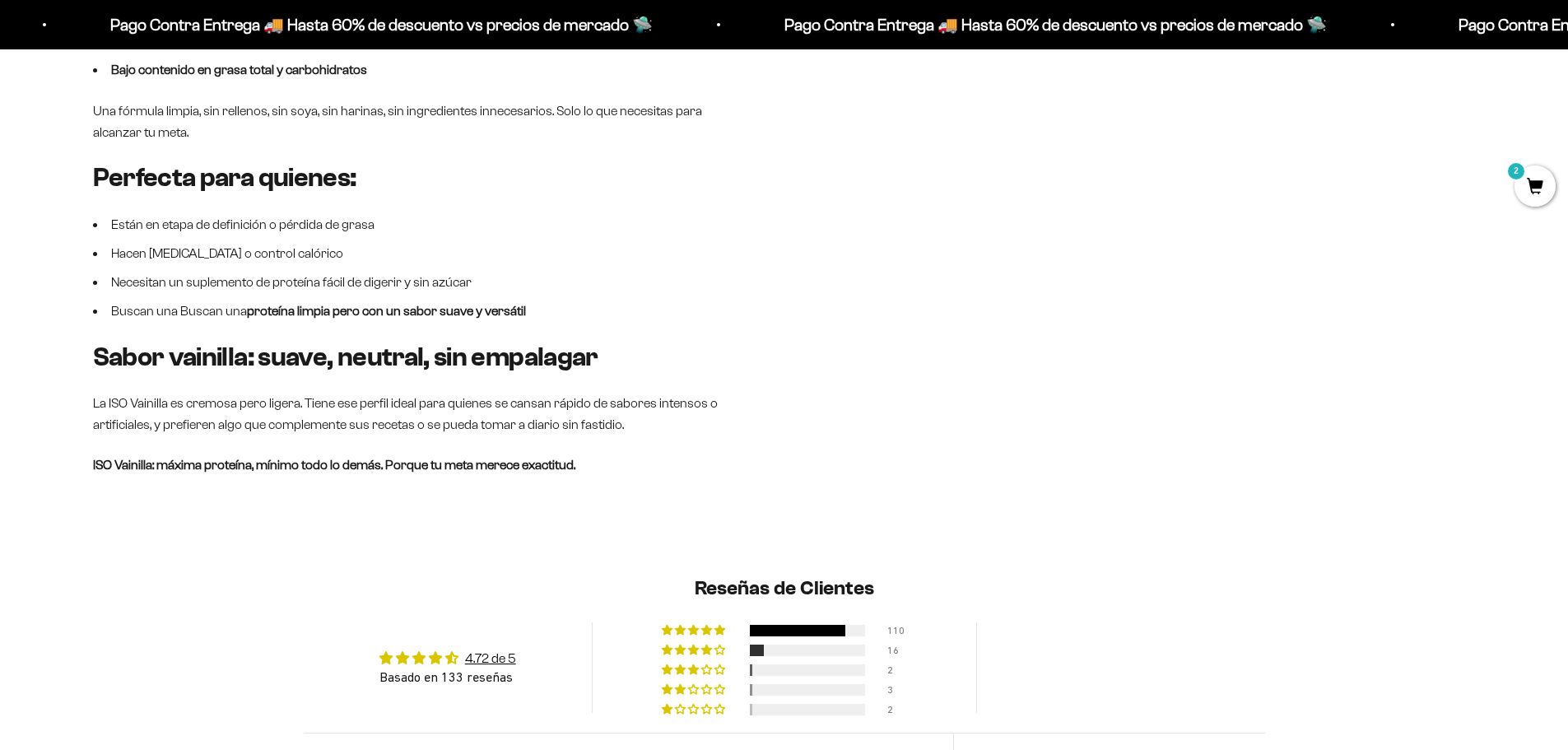
scroll to position [1646, 0]
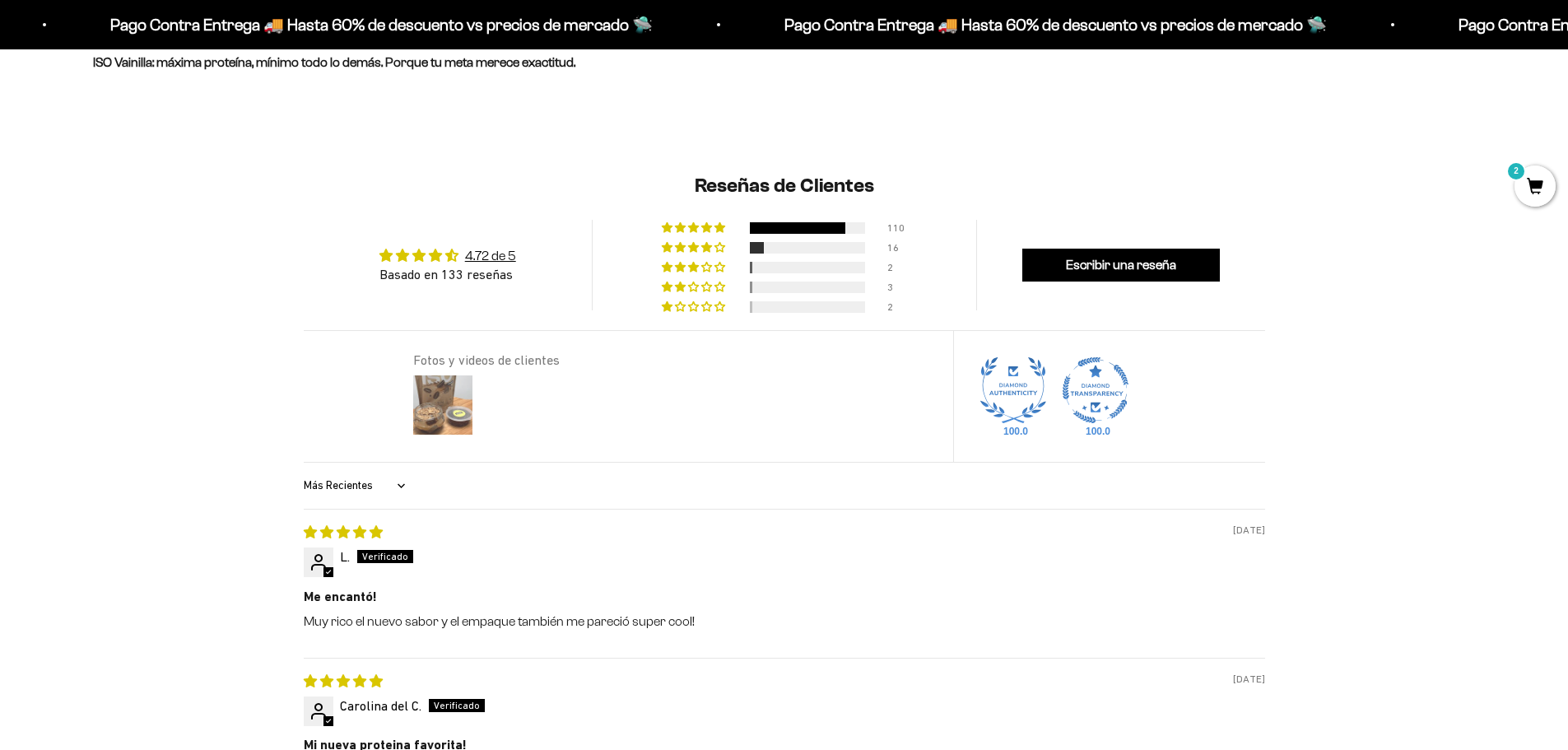
click at [438, 380] on img at bounding box center [443, 405] width 66 height 66
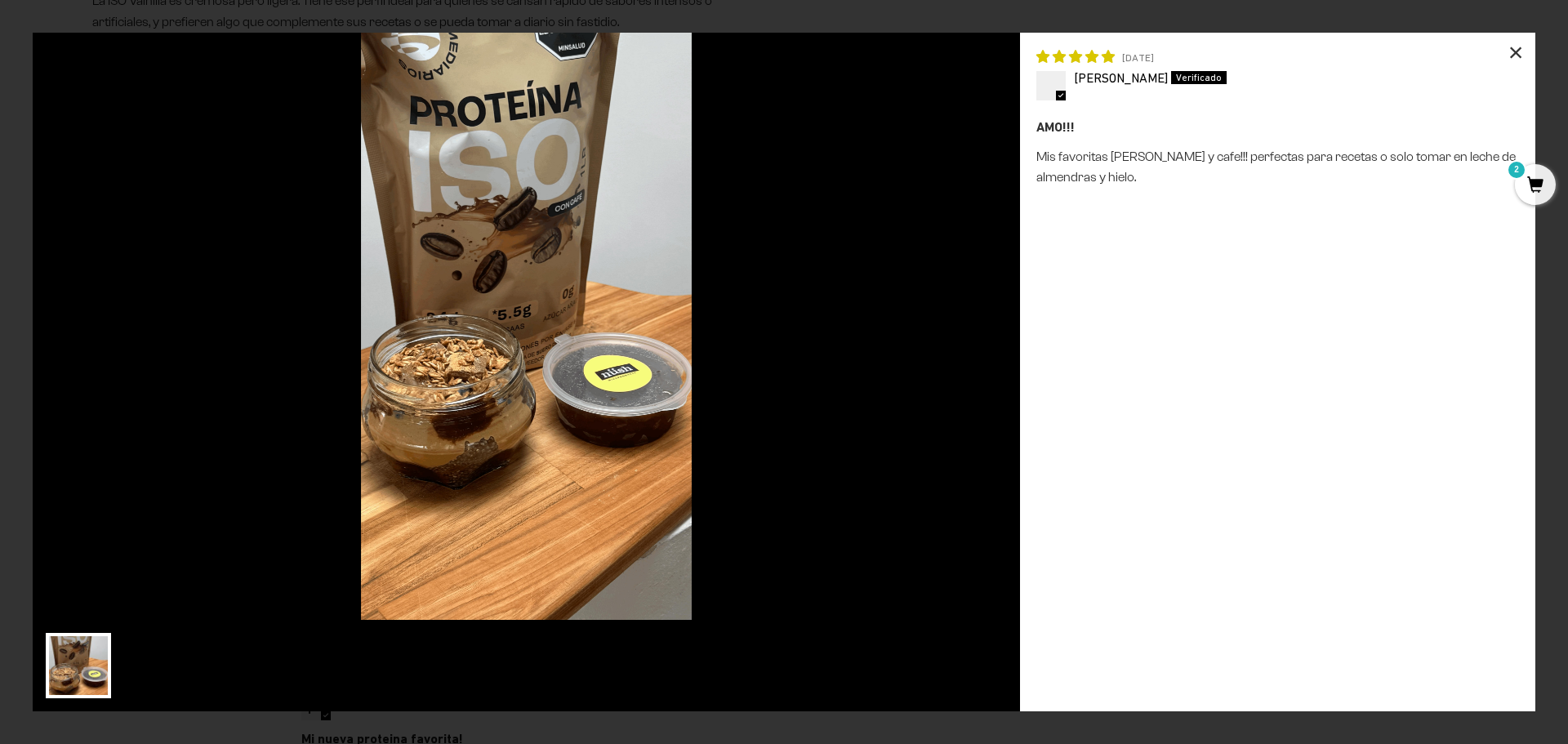
click at [1520, 50] on div "×" at bounding box center [1515, 52] width 39 height 39
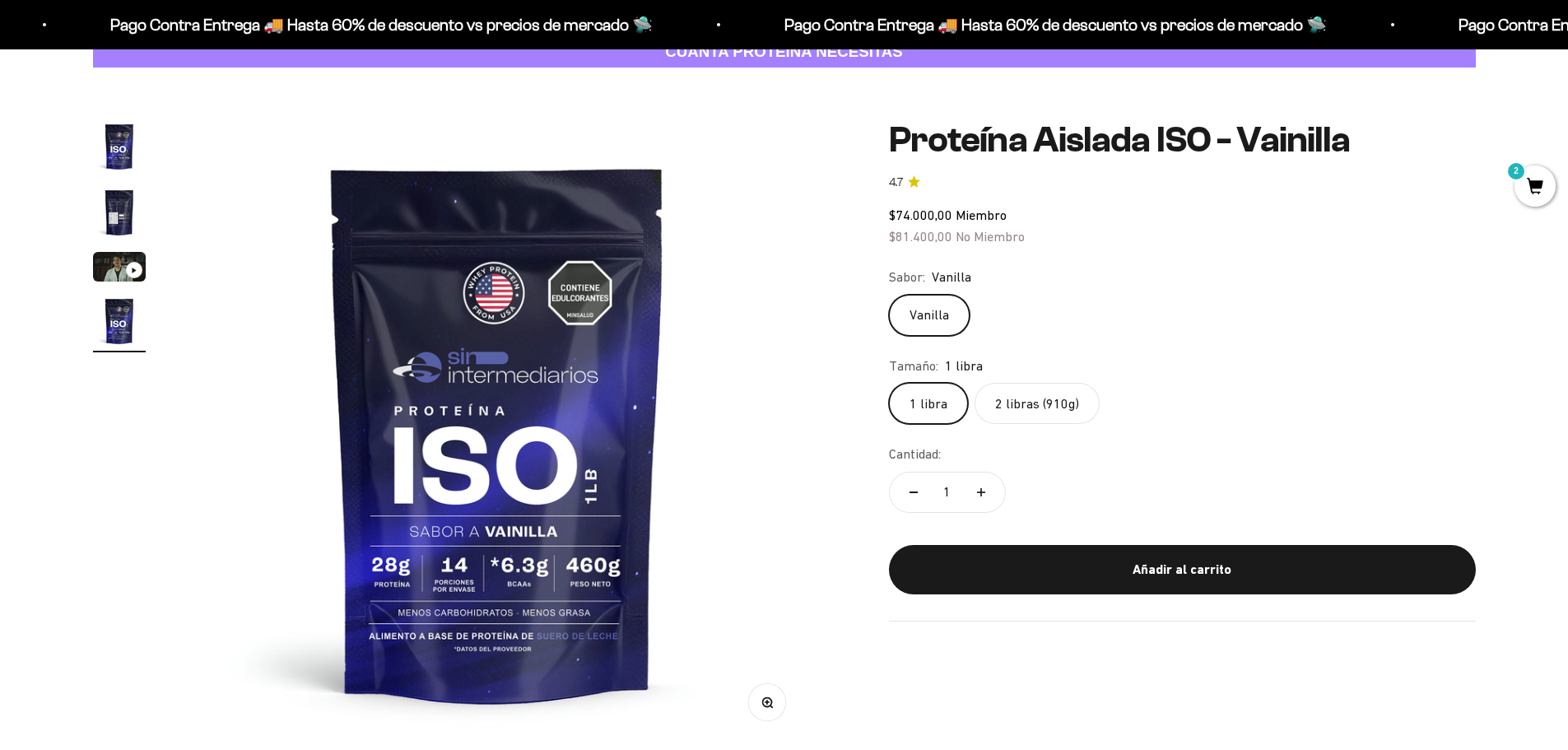
scroll to position [83, 0]
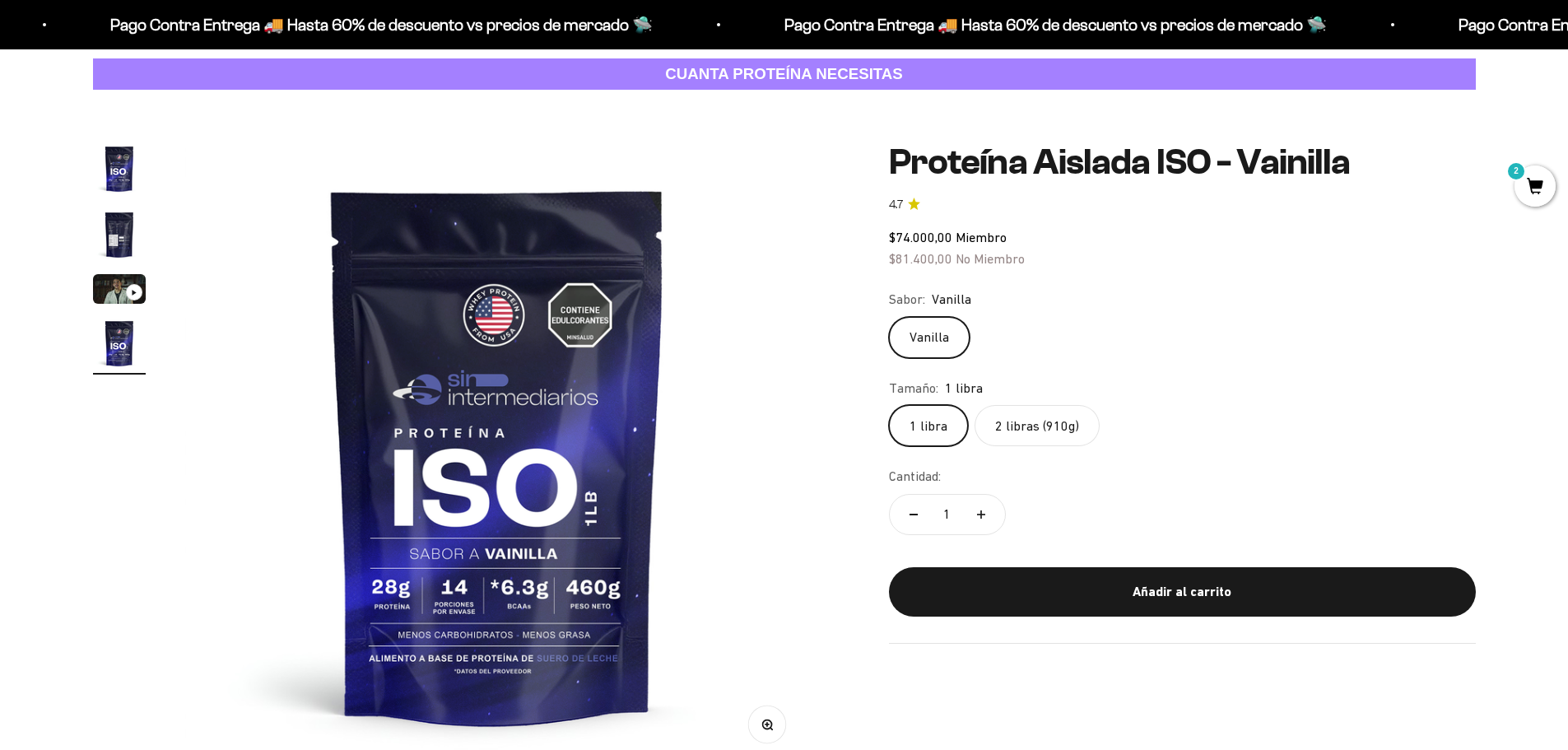
click at [1029, 436] on label "2 libras (910g)" at bounding box center [1037, 426] width 125 height 41
click at [889, 405] on input "2 libras (910g)" at bounding box center [888, 404] width 1 height 1
